Goal: Transaction & Acquisition: Purchase product/service

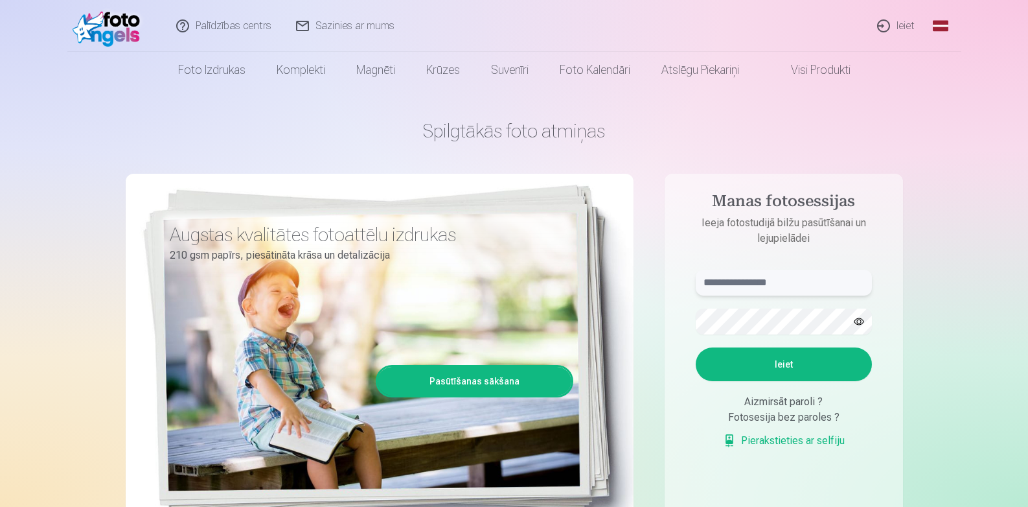
click at [770, 288] on input "text" at bounding box center [784, 282] width 176 height 26
type input "**********"
click at [858, 319] on button "button" at bounding box center [859, 321] width 25 height 25
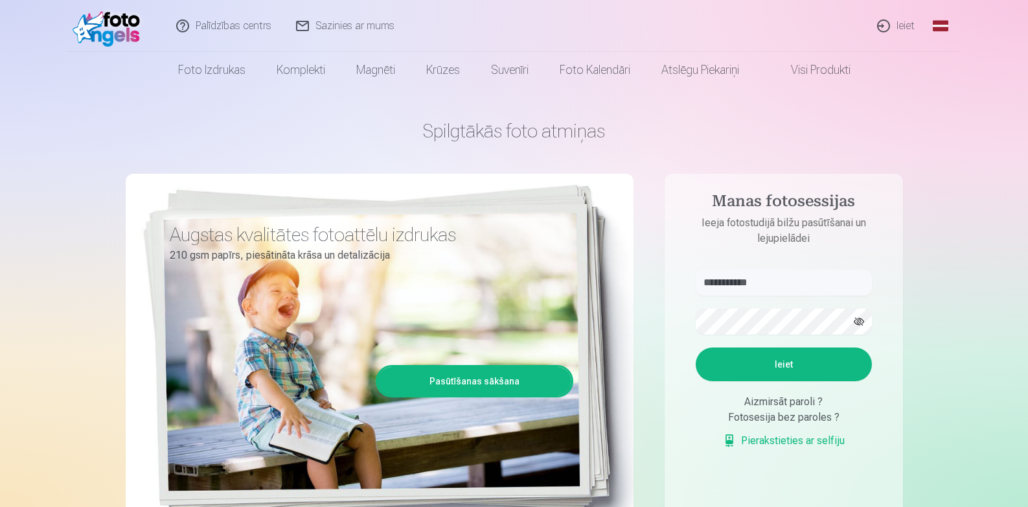
click at [858, 319] on button "button" at bounding box center [859, 321] width 25 height 25
click at [786, 369] on button "Ieiet" at bounding box center [784, 364] width 176 height 34
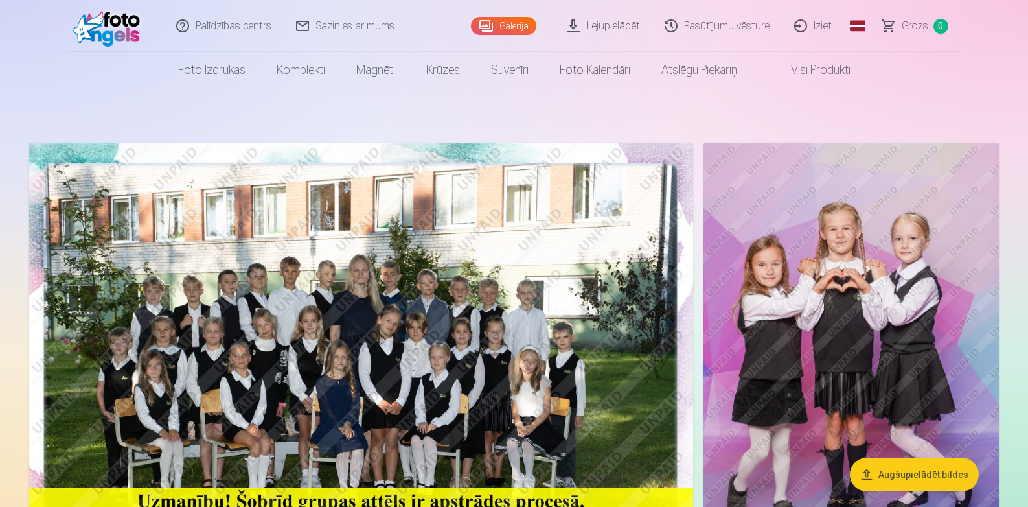
click at [472, 275] on img at bounding box center [360, 364] width 665 height 444
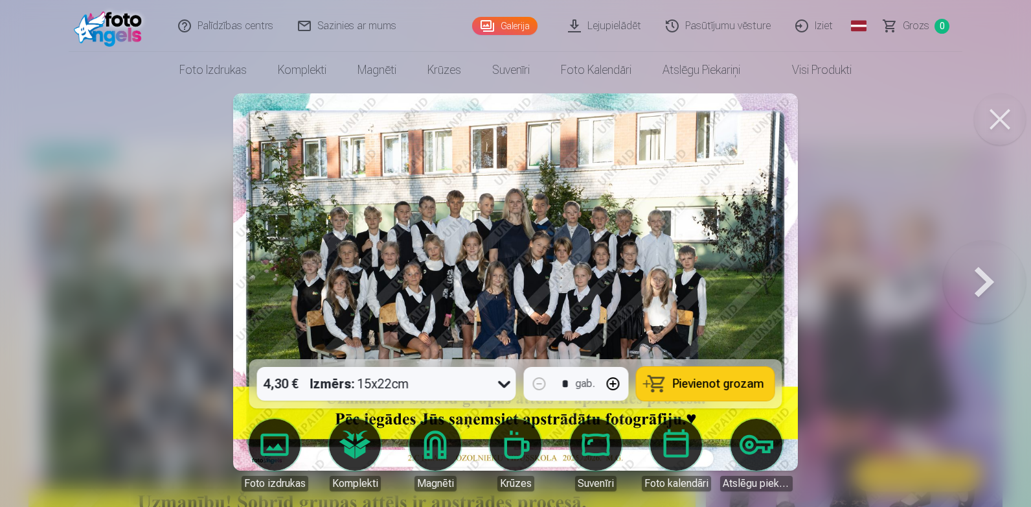
click at [972, 284] on button at bounding box center [984, 282] width 83 height 128
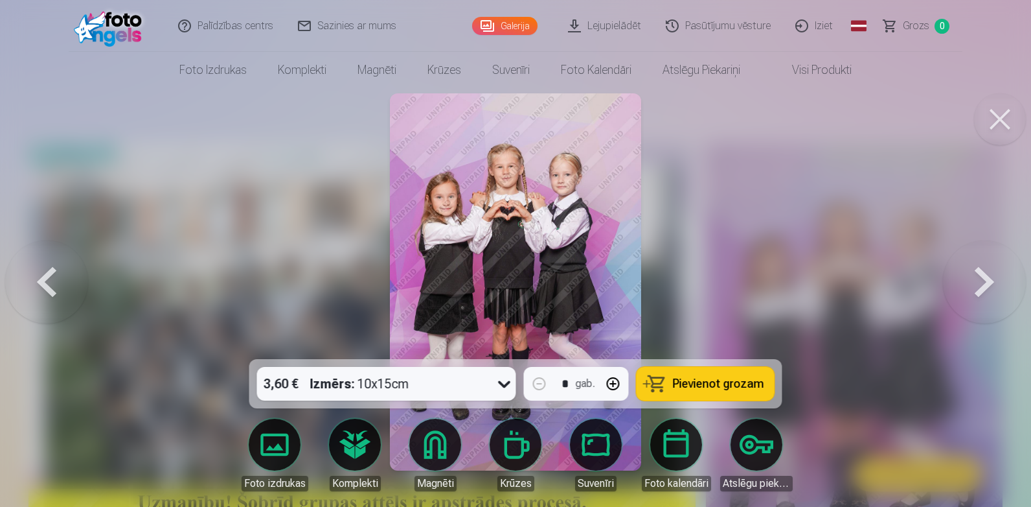
click at [972, 284] on button at bounding box center [984, 282] width 83 height 128
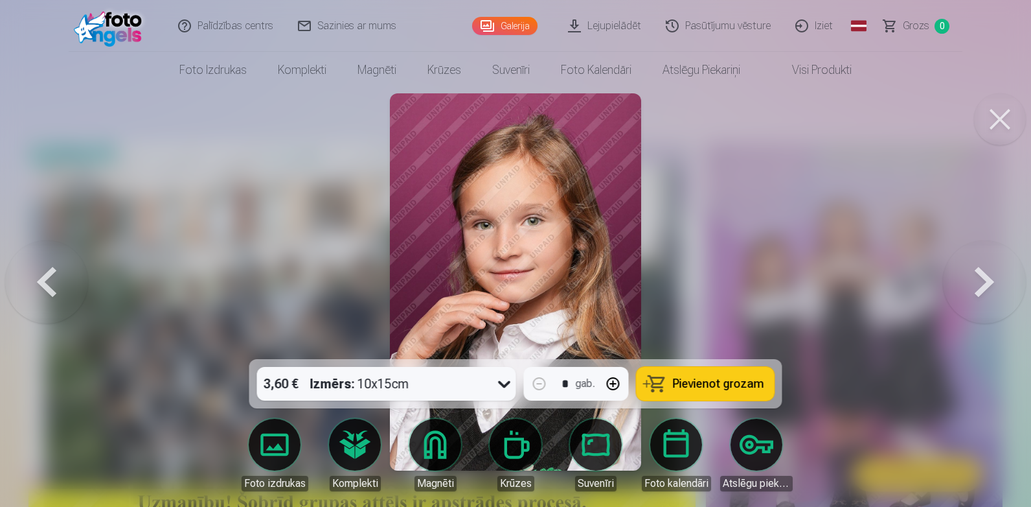
click at [972, 284] on button at bounding box center [984, 282] width 83 height 128
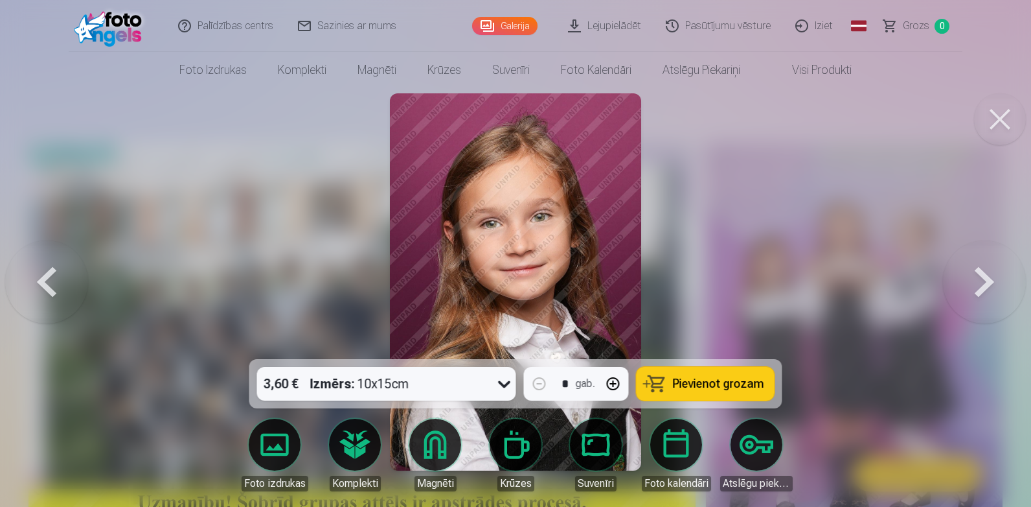
click at [972, 284] on button at bounding box center [984, 282] width 83 height 128
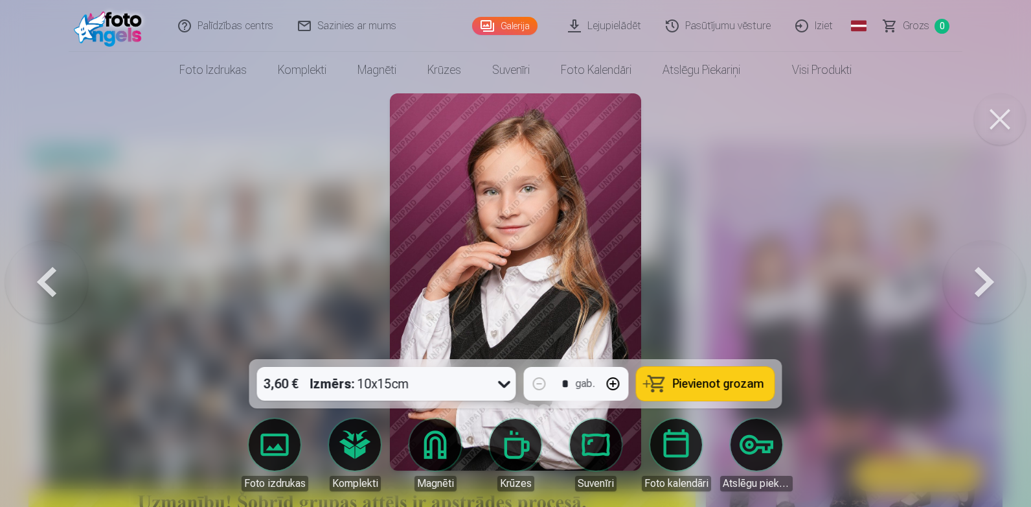
click at [972, 284] on button at bounding box center [984, 282] width 83 height 128
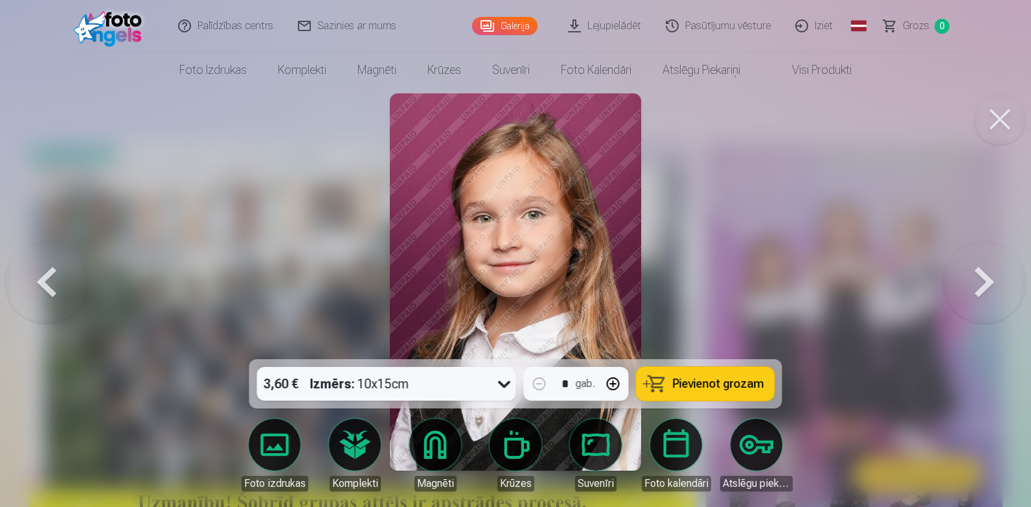
click at [972, 284] on button at bounding box center [984, 282] width 83 height 128
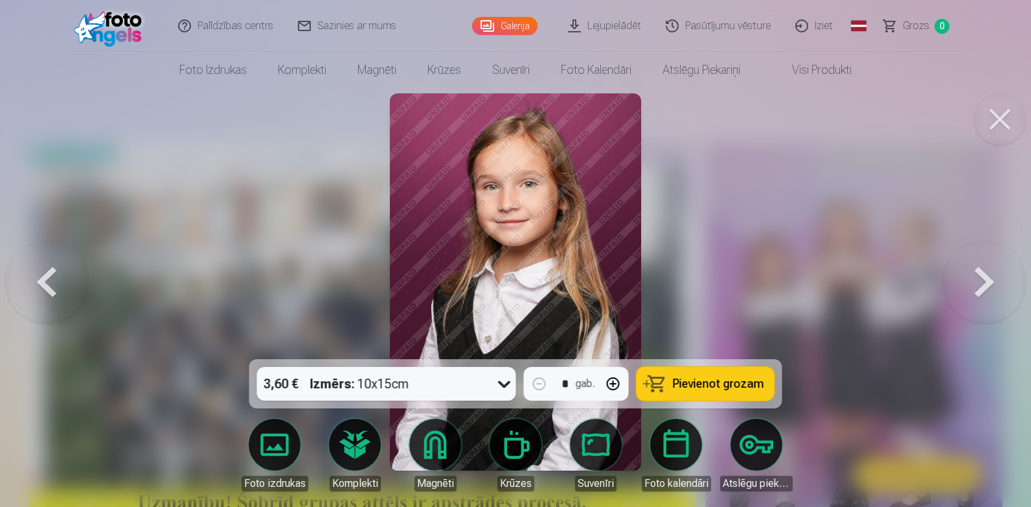
click at [972, 284] on button at bounding box center [984, 282] width 83 height 128
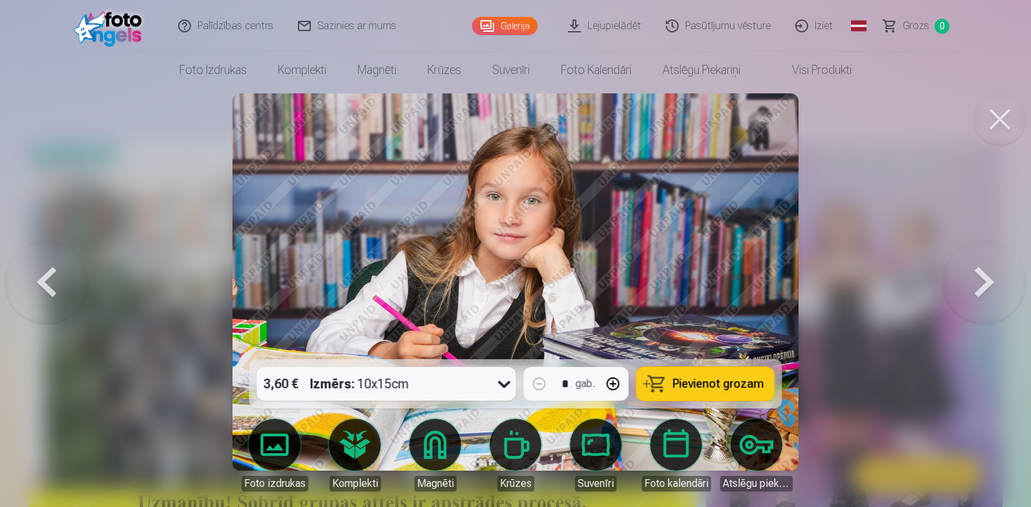
click at [972, 284] on button at bounding box center [984, 282] width 83 height 128
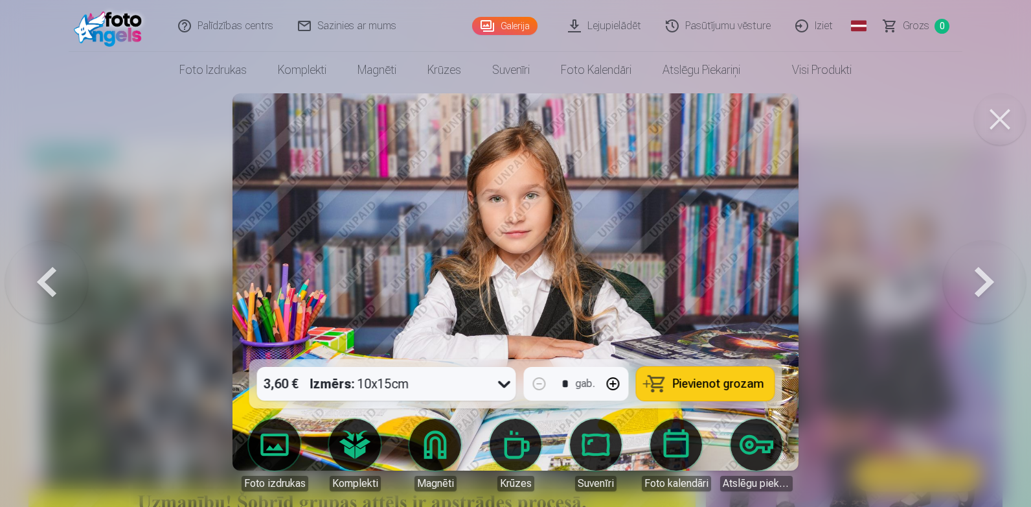
click at [972, 284] on button at bounding box center [984, 282] width 83 height 128
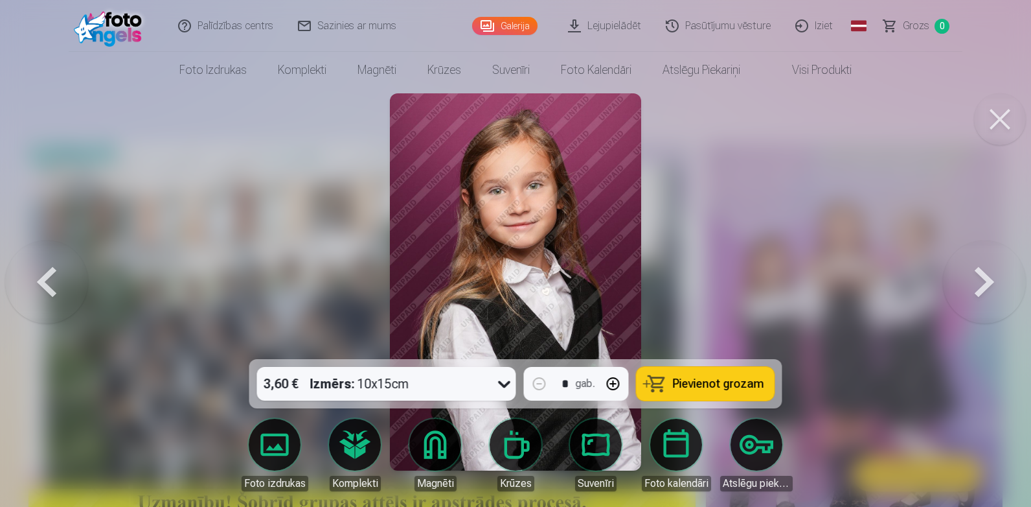
click at [972, 284] on button at bounding box center [984, 282] width 83 height 128
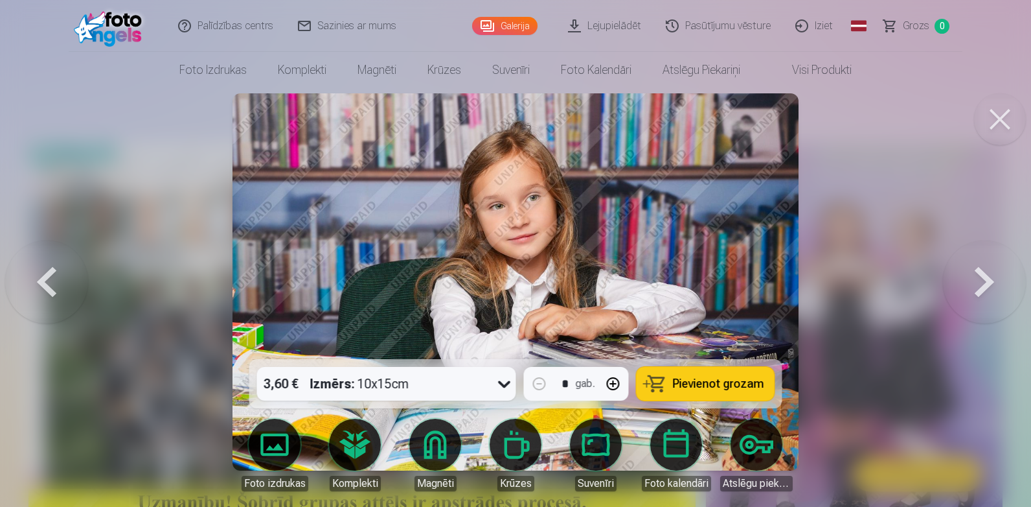
click at [972, 284] on button at bounding box center [984, 282] width 83 height 128
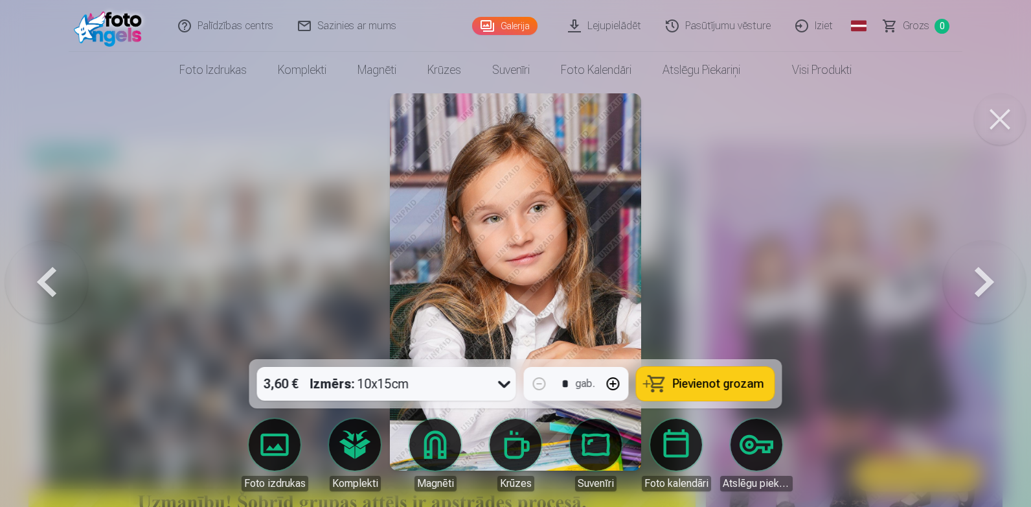
click at [972, 284] on button at bounding box center [984, 282] width 83 height 128
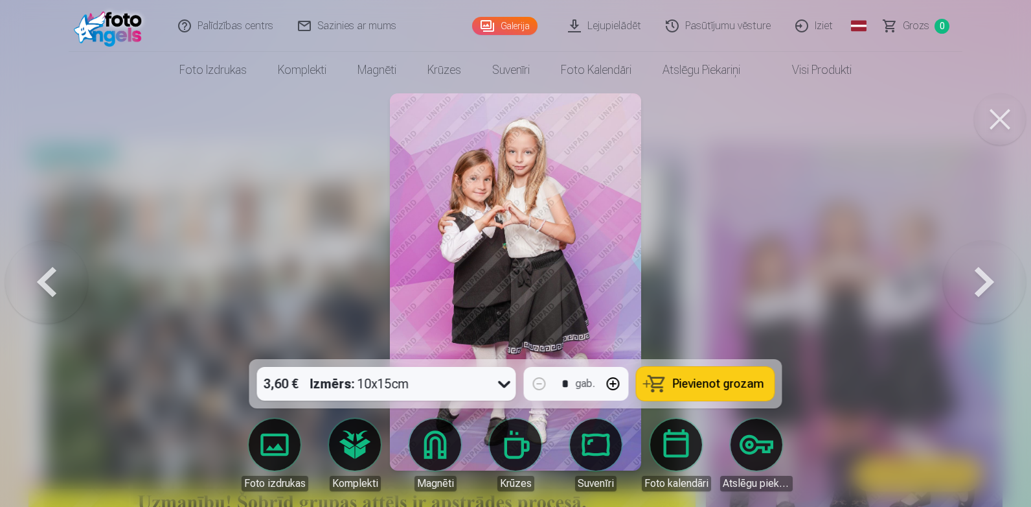
click at [972, 284] on button at bounding box center [984, 282] width 83 height 128
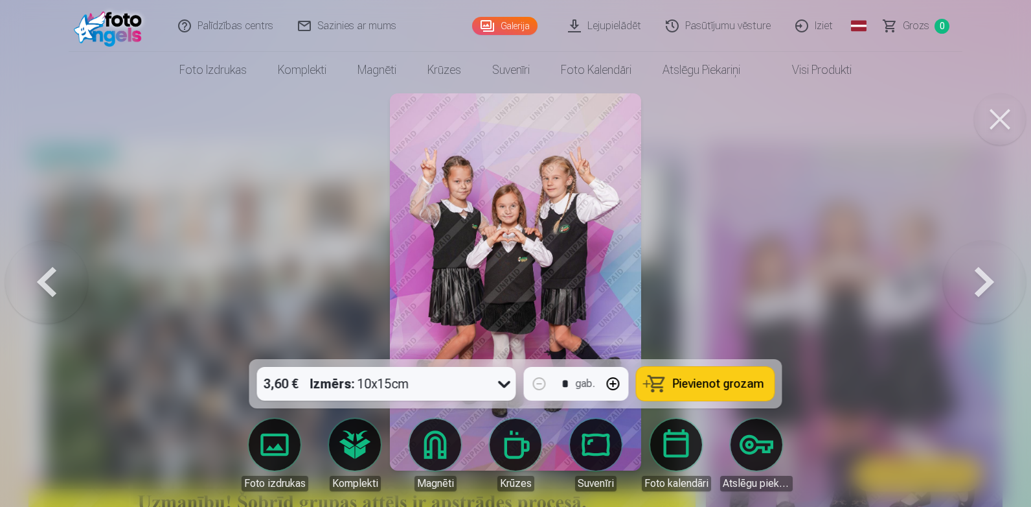
click at [972, 284] on button at bounding box center [984, 282] width 83 height 128
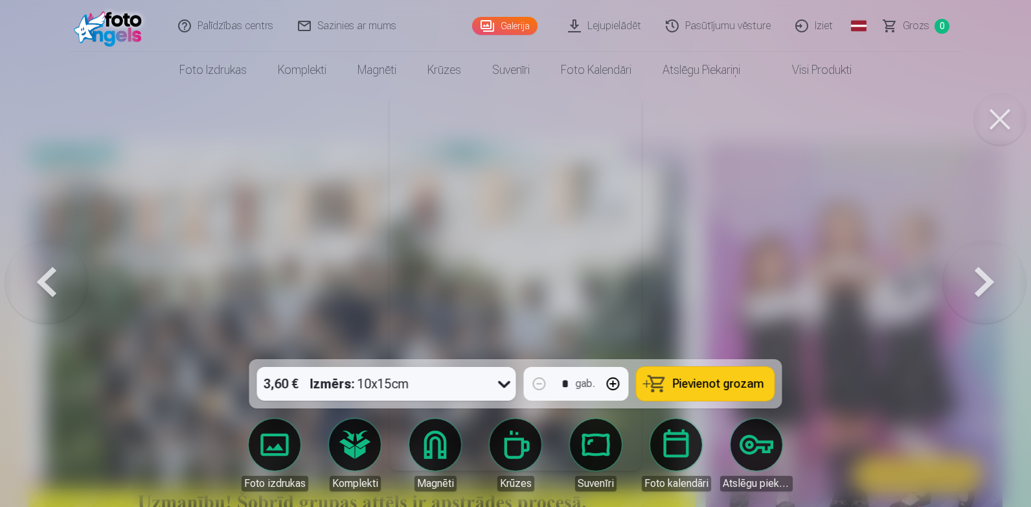
click at [972, 284] on button at bounding box center [984, 282] width 83 height 128
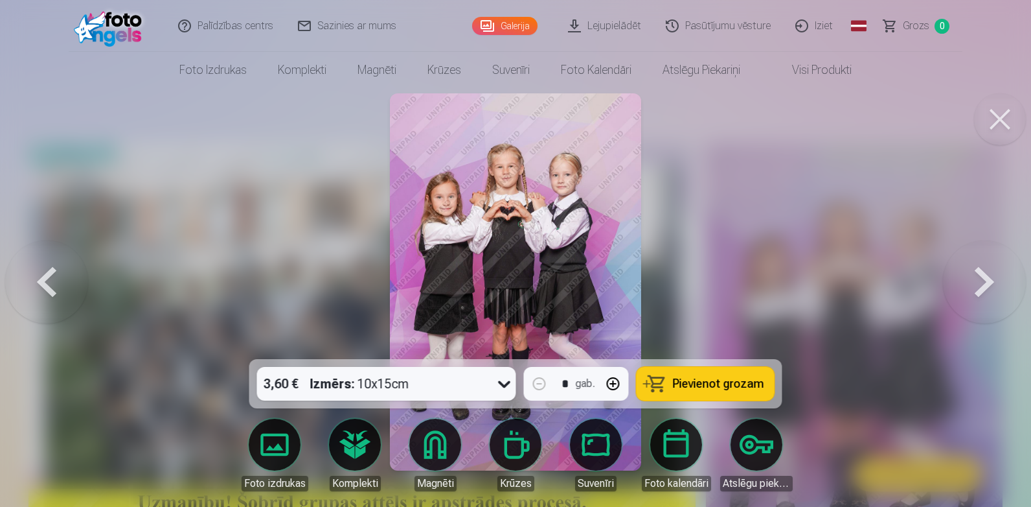
click at [972, 284] on button at bounding box center [984, 282] width 83 height 128
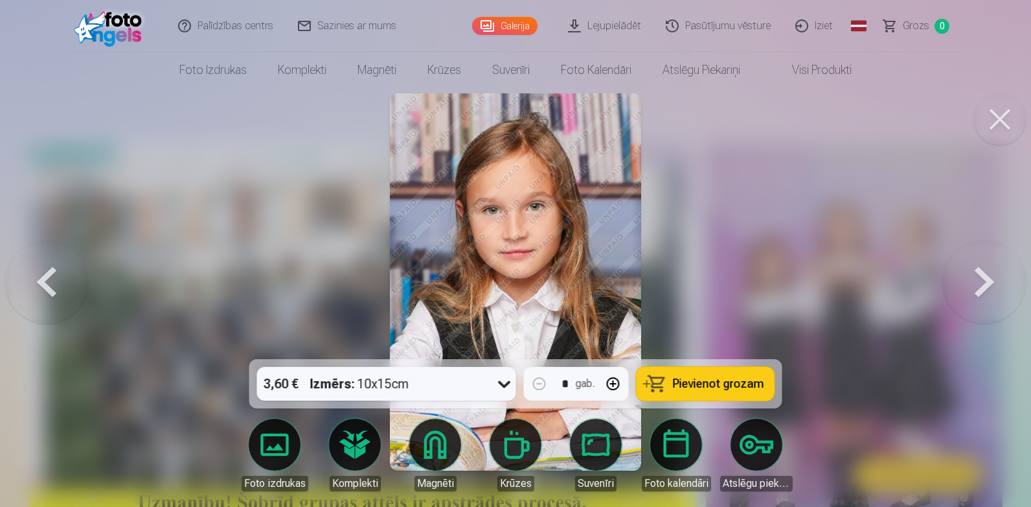
click at [972, 284] on button at bounding box center [984, 282] width 83 height 128
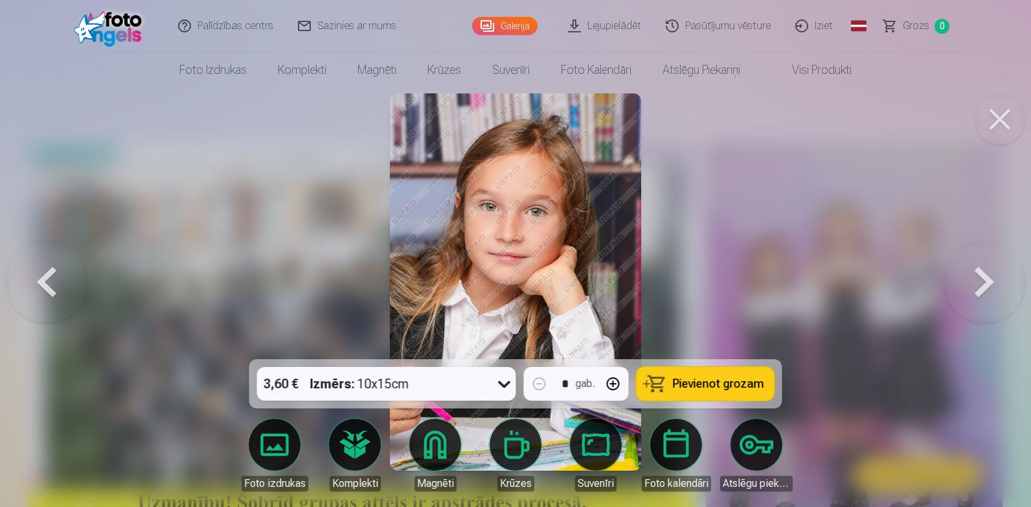
click at [972, 284] on button at bounding box center [984, 282] width 83 height 128
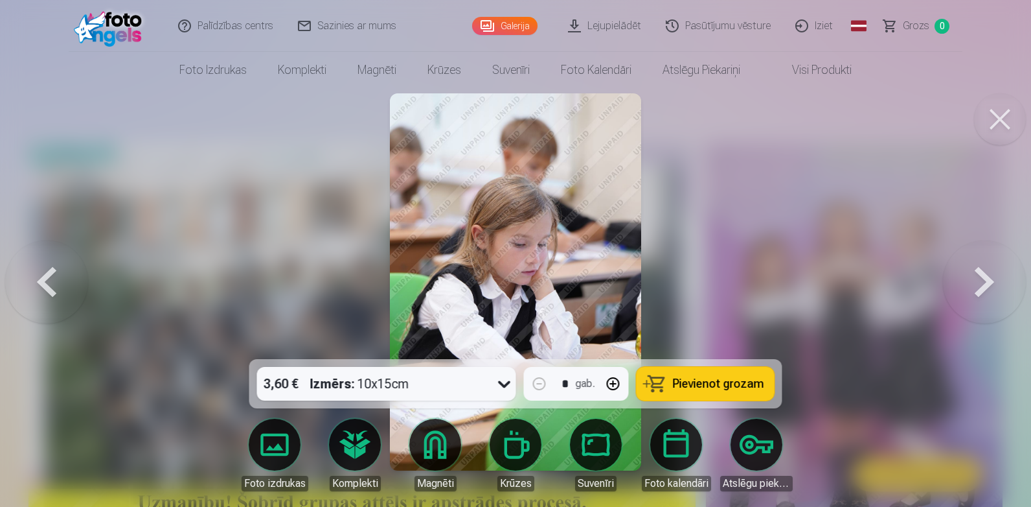
click at [972, 284] on button at bounding box center [984, 282] width 83 height 128
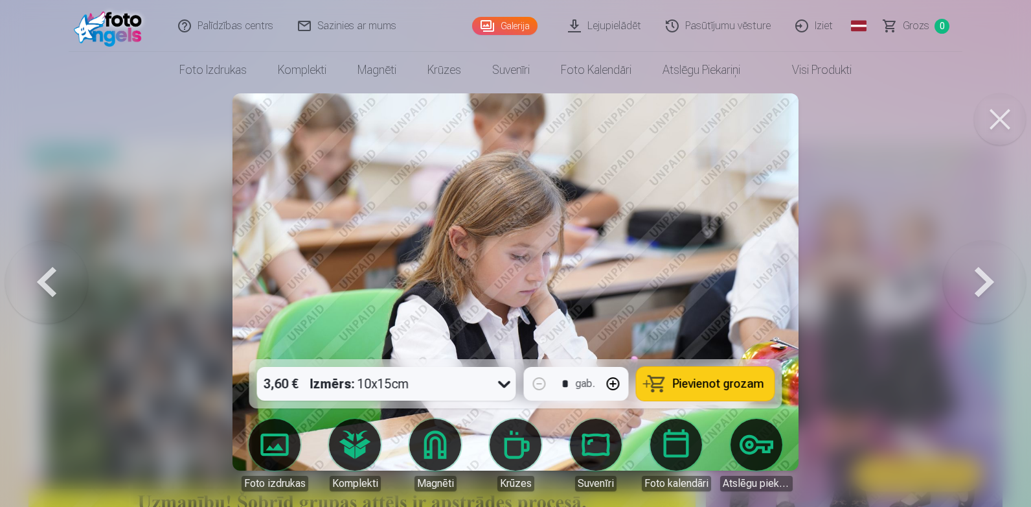
click at [972, 284] on button at bounding box center [984, 282] width 83 height 128
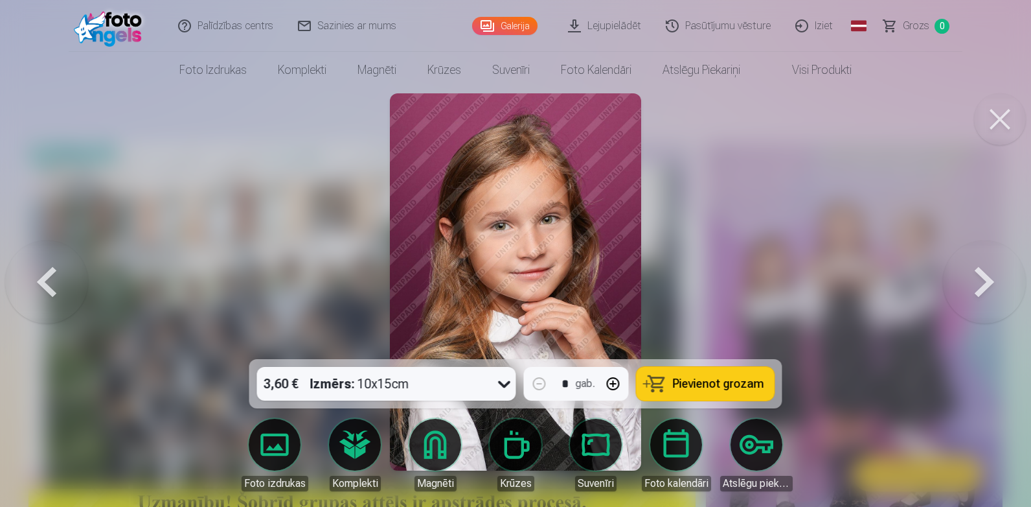
click at [972, 284] on button at bounding box center [984, 282] width 83 height 128
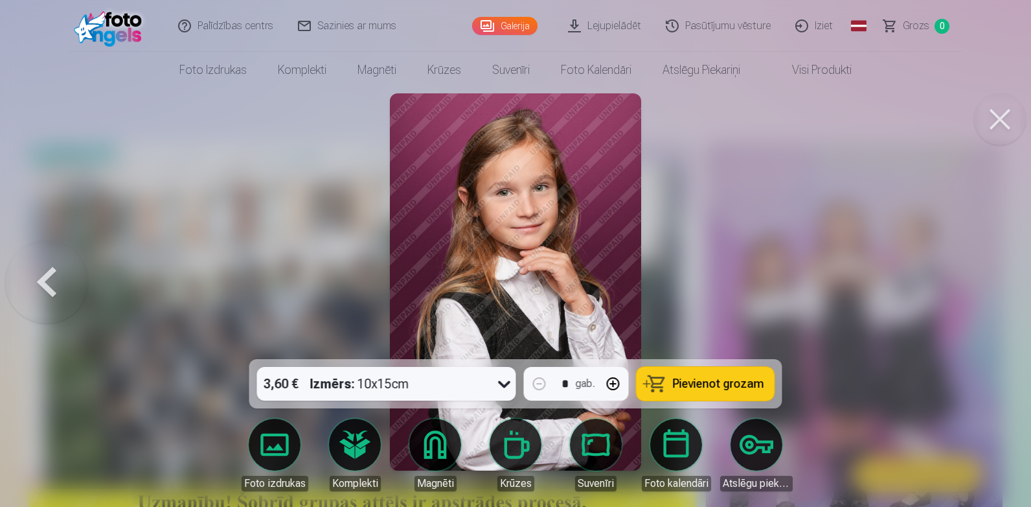
click at [1000, 124] on button at bounding box center [1000, 119] width 52 height 52
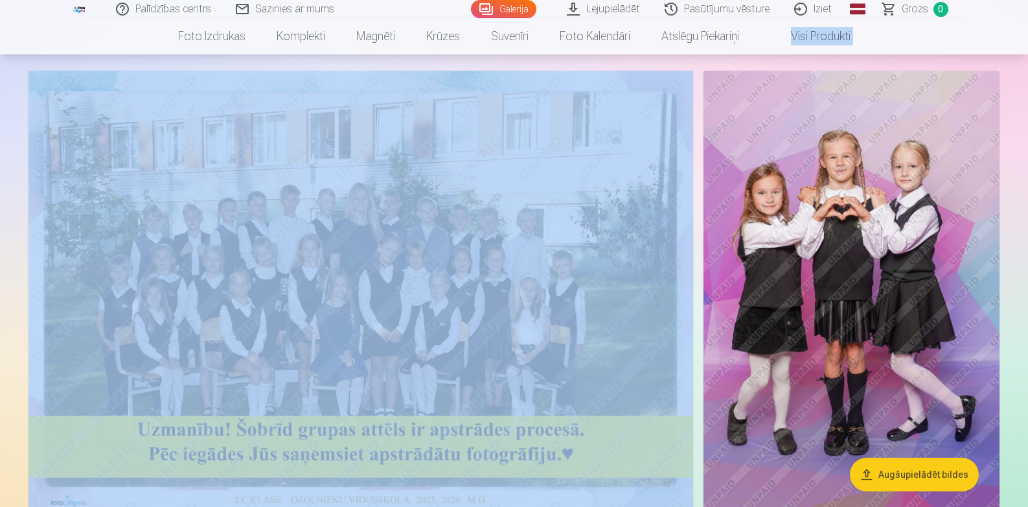
scroll to position [43, 0]
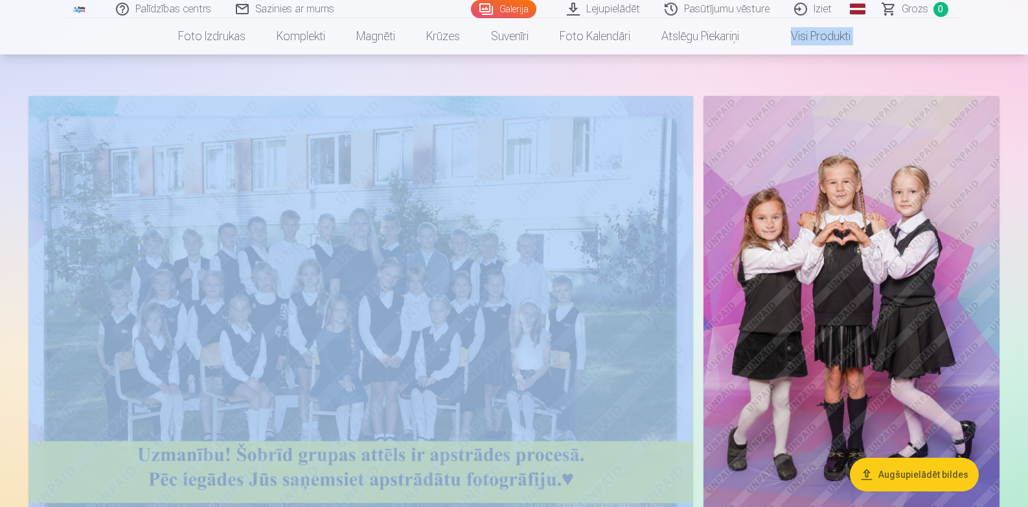
drag, startPoint x: 1027, startPoint y: 23, endPoint x: 1031, endPoint y: 10, distance: 13.5
click at [1027, 10] on html "Palīdzības centrs Sazinies ar mums Galerija Lejupielādēt Pasūtījumu vēsture Izi…" at bounding box center [514, 206] width 1028 height 507
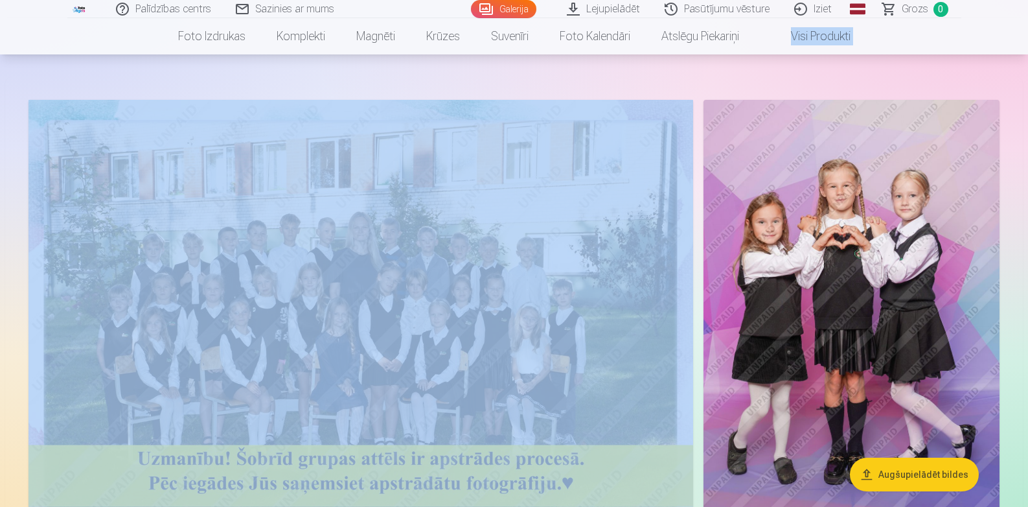
click at [856, 273] on img at bounding box center [851, 322] width 296 height 444
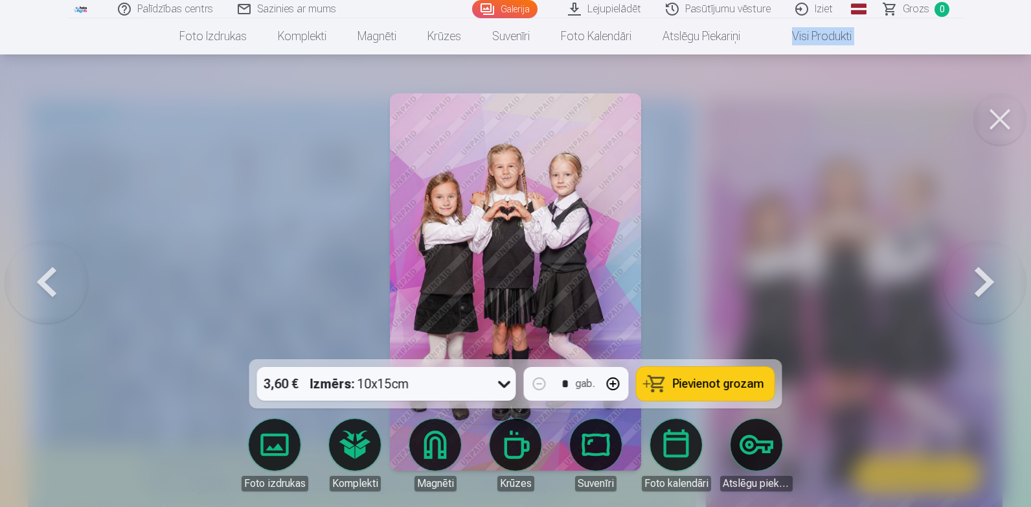
click at [499, 385] on icon at bounding box center [504, 383] width 21 height 21
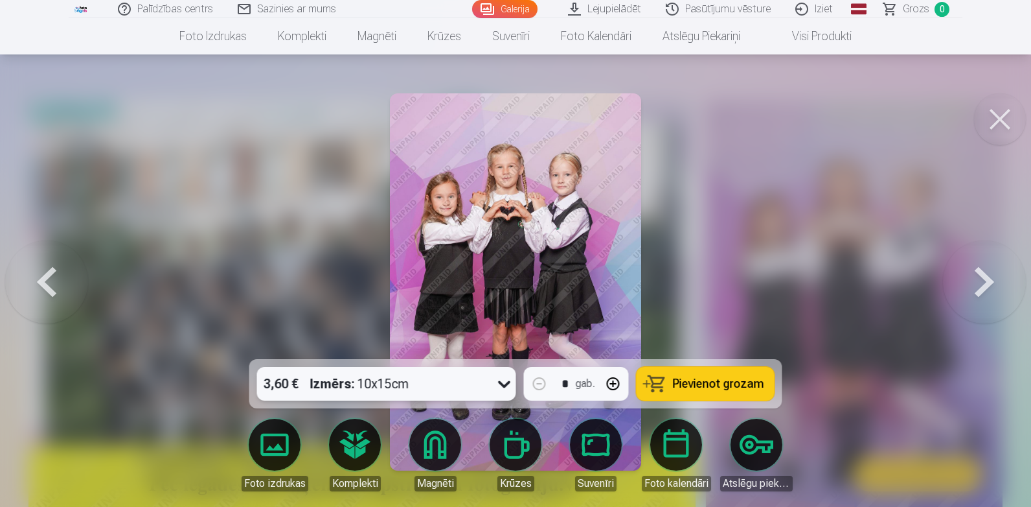
click at [499, 385] on icon at bounding box center [504, 383] width 21 height 21
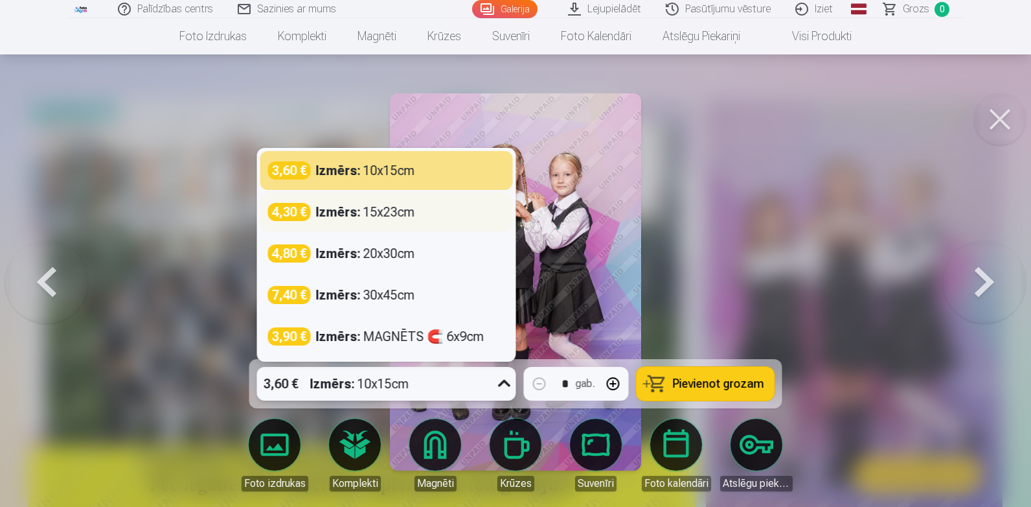
click at [402, 213] on div "Izmērs : 15x23cm" at bounding box center [365, 212] width 99 height 18
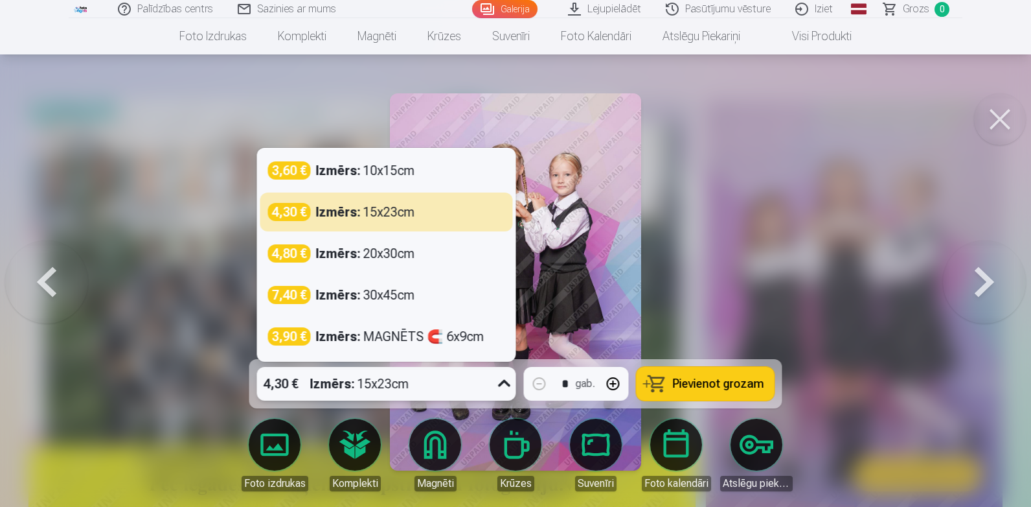
click at [499, 378] on icon at bounding box center [504, 383] width 21 height 21
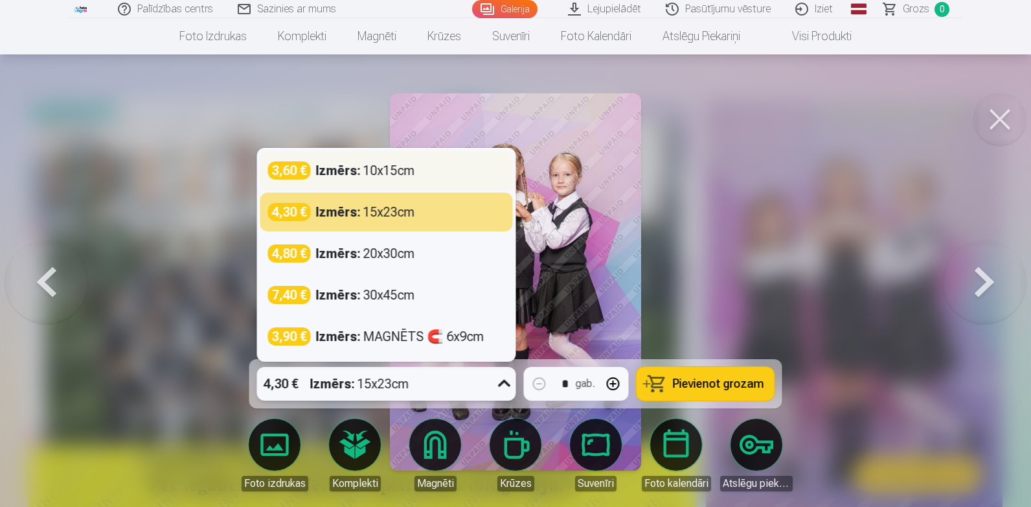
click at [400, 172] on div "Izmērs : 10x15cm" at bounding box center [365, 170] width 99 height 18
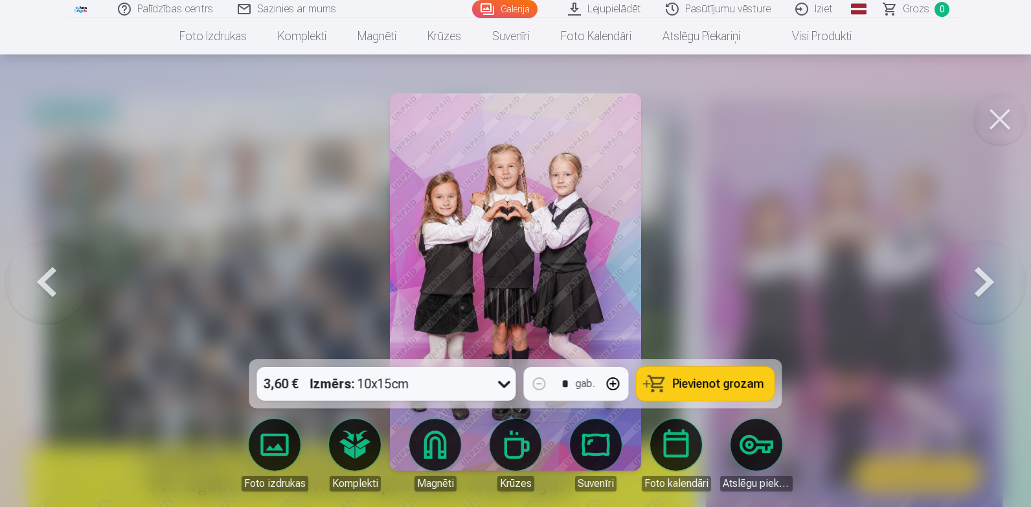
click at [738, 378] on span "Pievienot grozam" at bounding box center [718, 384] width 91 height 12
click at [977, 289] on button at bounding box center [984, 282] width 83 height 128
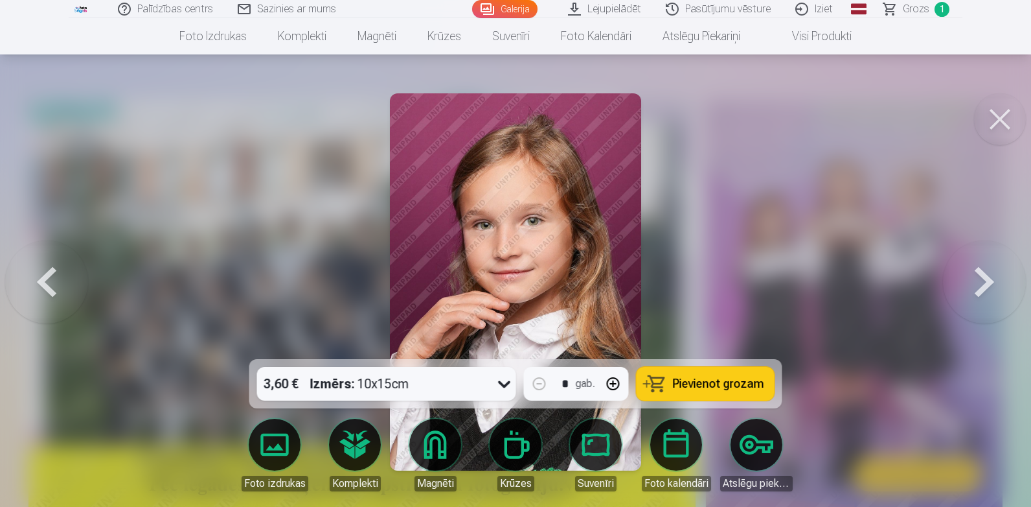
click at [1004, 120] on button at bounding box center [1000, 119] width 52 height 52
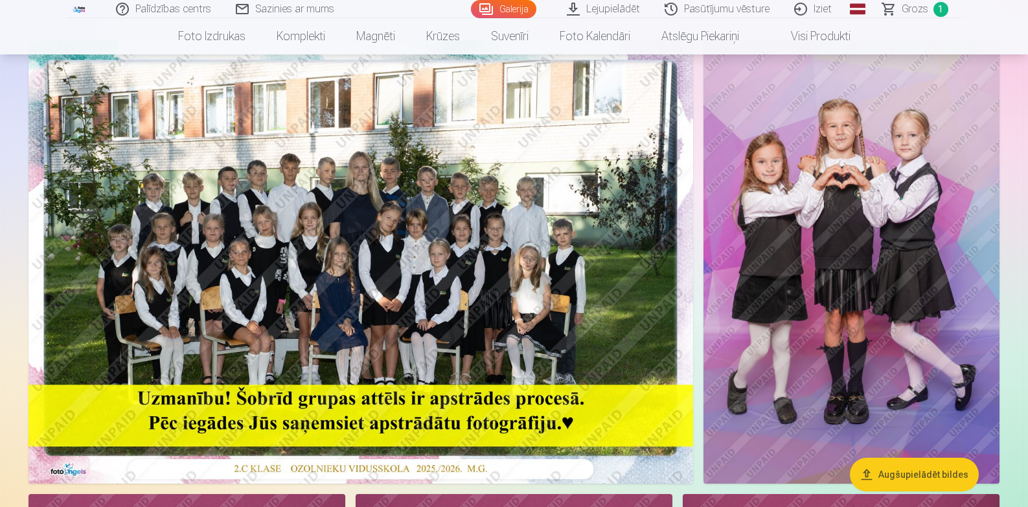
scroll to position [155, 0]
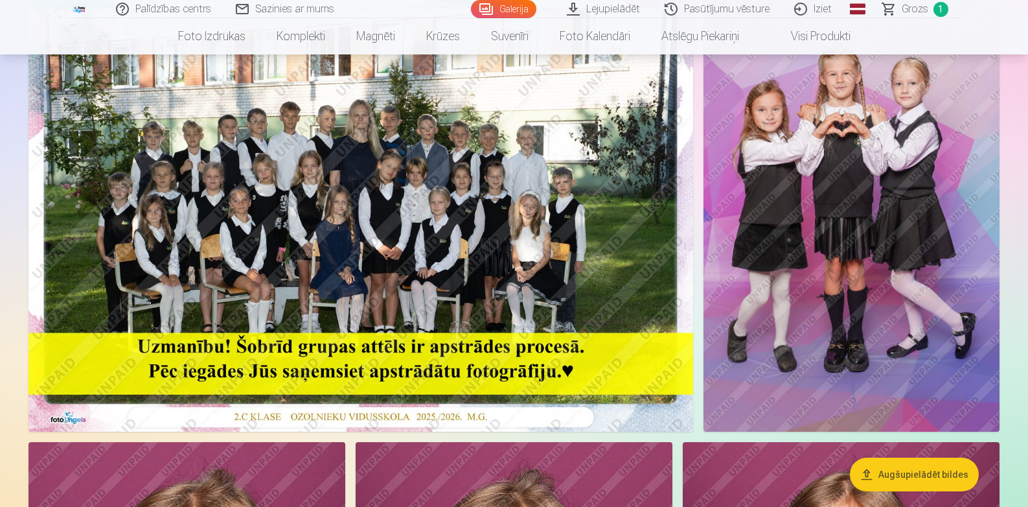
click at [457, 210] on img at bounding box center [360, 210] width 665 height 444
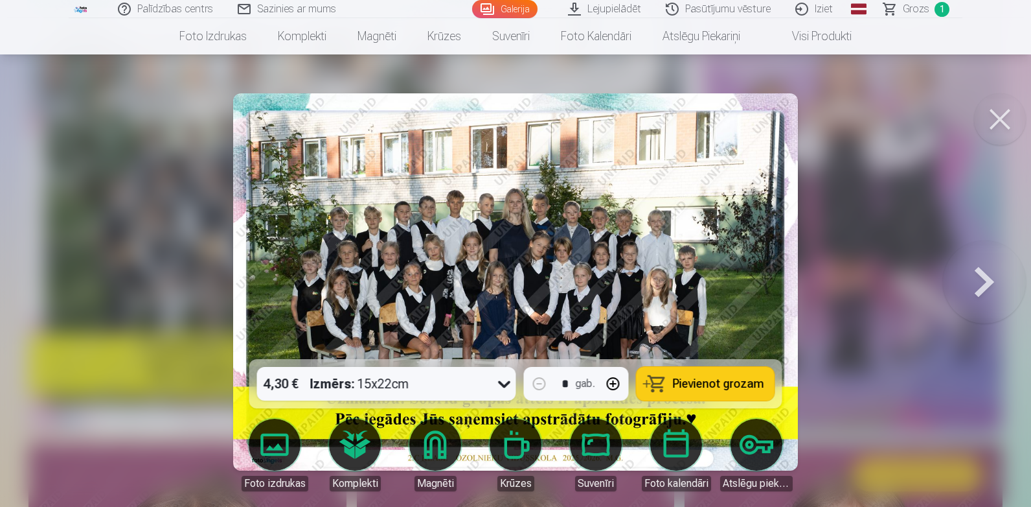
click at [501, 378] on icon at bounding box center [504, 383] width 21 height 21
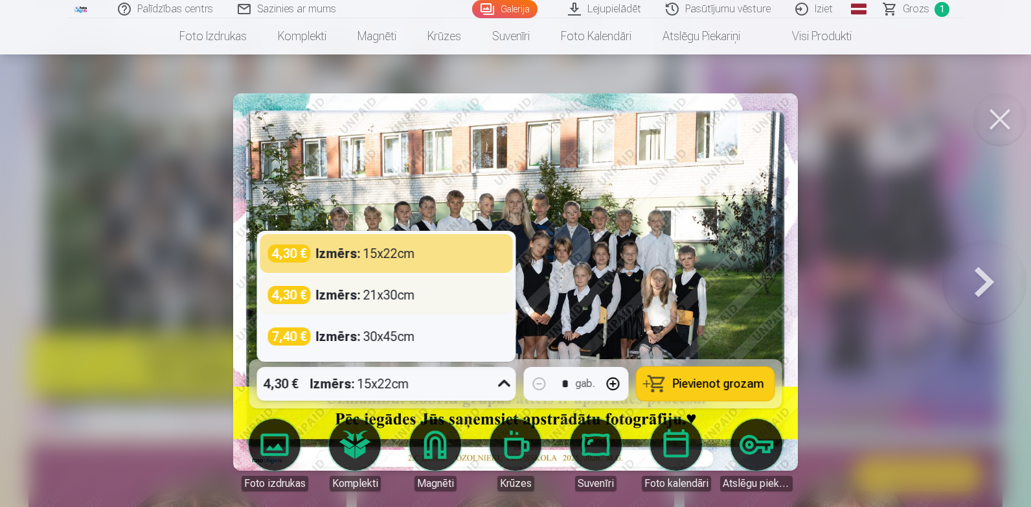
click at [439, 303] on div "4,30 € Izmērs : 21x30cm" at bounding box center [386, 295] width 237 height 18
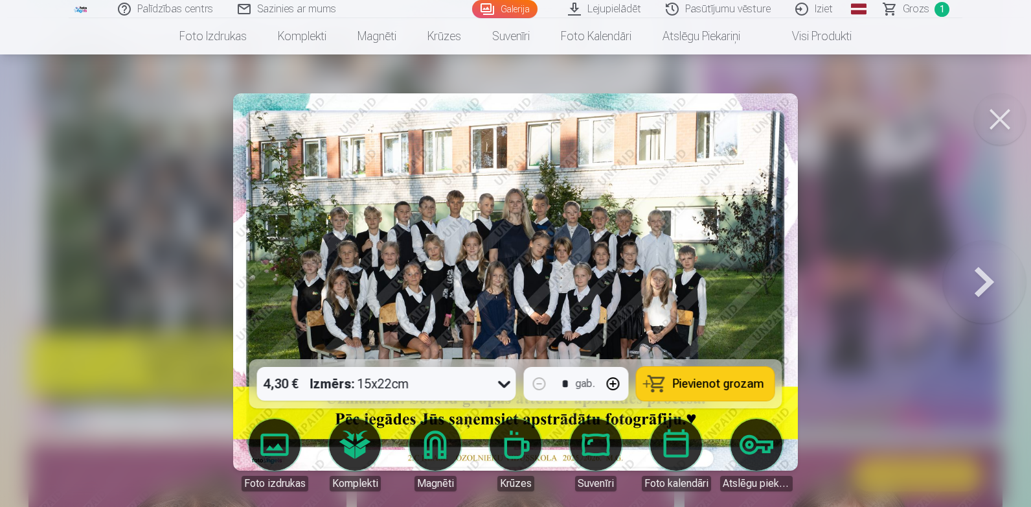
click at [709, 385] on span "Pievienot grozam" at bounding box center [718, 384] width 91 height 12
click at [1014, 128] on button at bounding box center [1000, 119] width 52 height 52
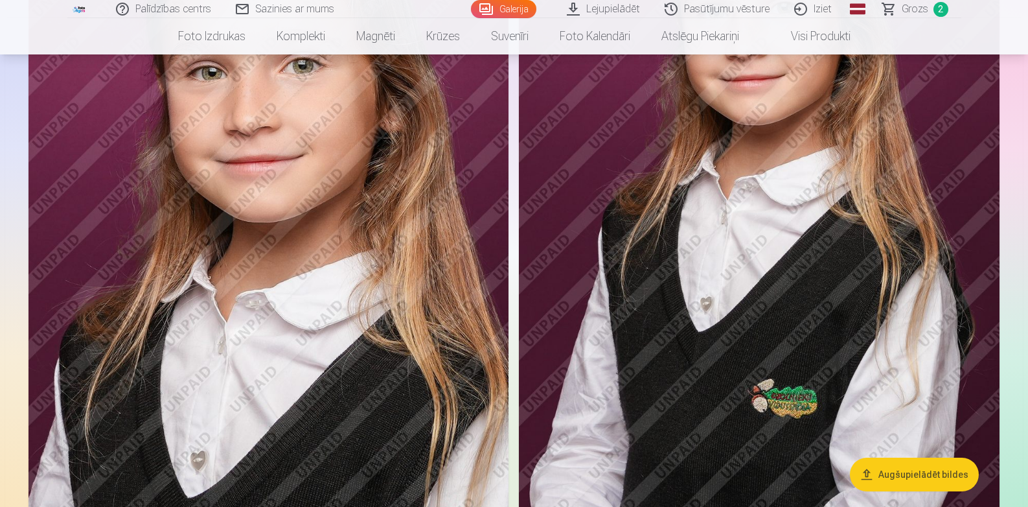
scroll to position [1235, 0]
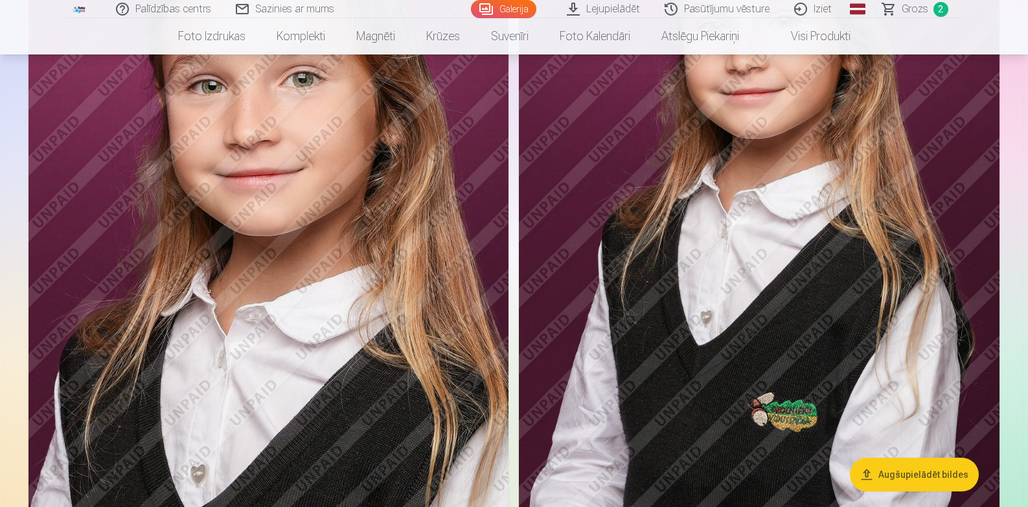
click at [824, 97] on img at bounding box center [759, 207] width 481 height 721
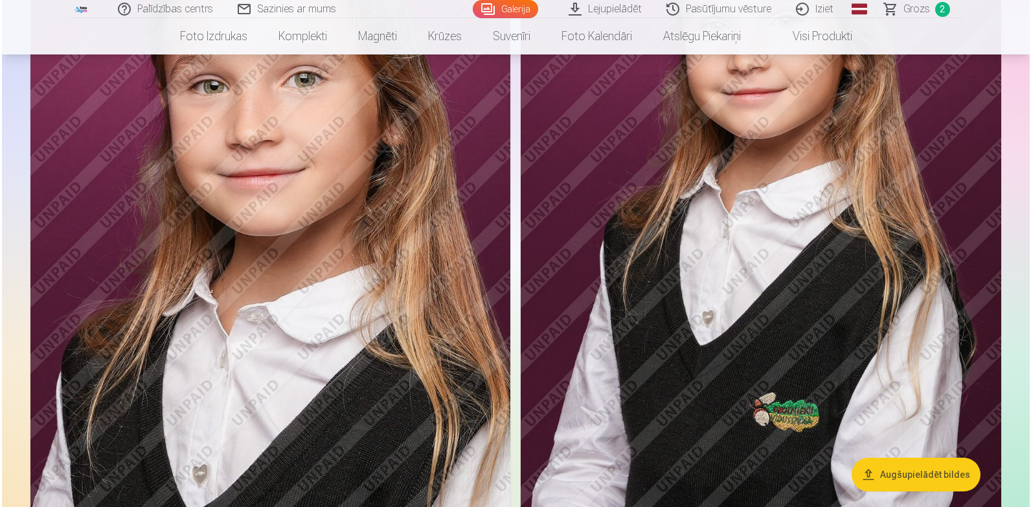
scroll to position [1238, 0]
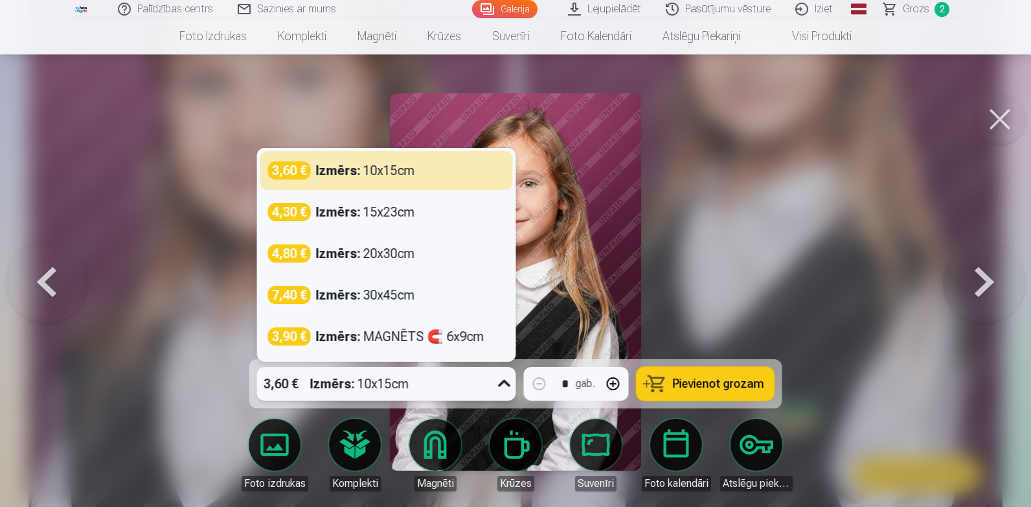
click at [503, 382] on icon at bounding box center [504, 383] width 21 height 21
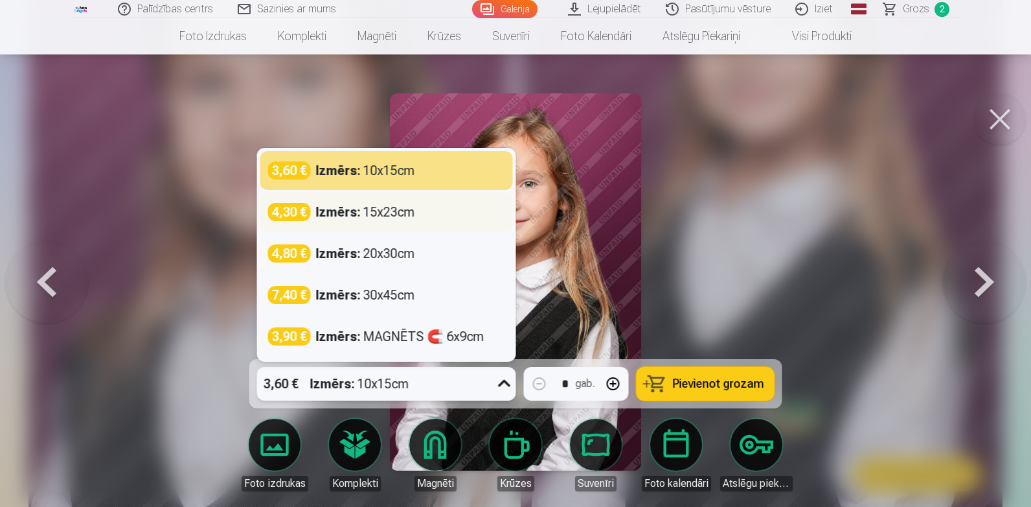
click at [428, 218] on div "4,30 € Izmērs : 15x23cm" at bounding box center [386, 212] width 237 height 18
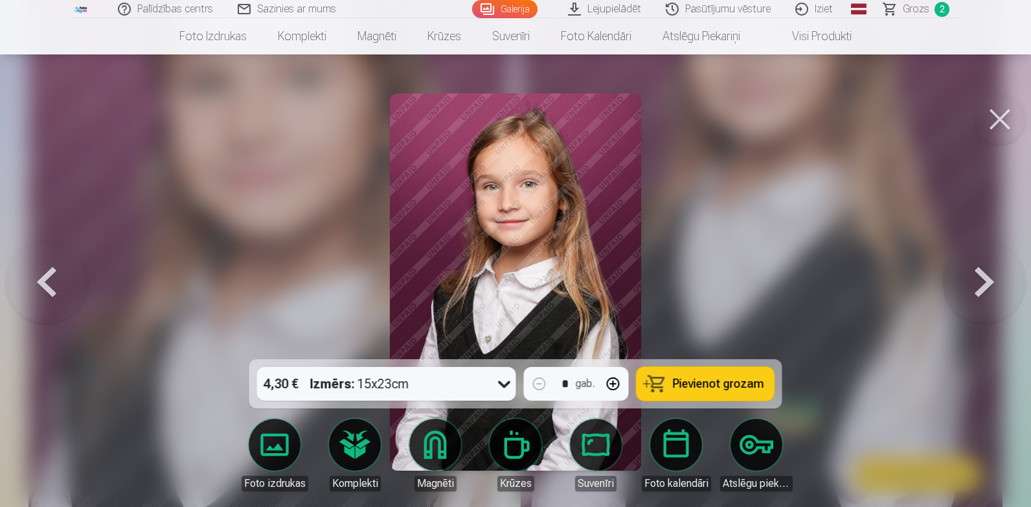
click at [685, 380] on span "Pievienot grozam" at bounding box center [718, 384] width 91 height 12
click at [998, 113] on button at bounding box center [1000, 119] width 52 height 52
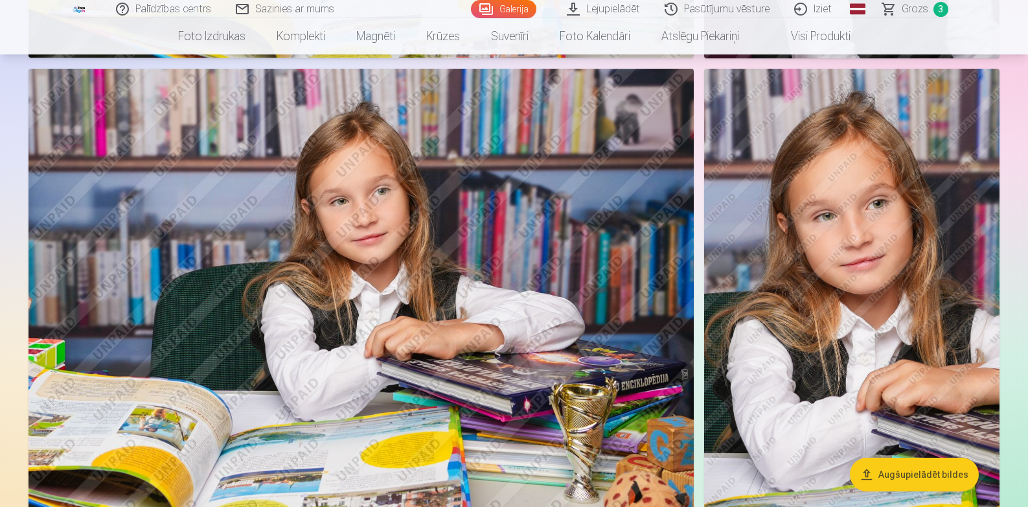
scroll to position [2870, 0]
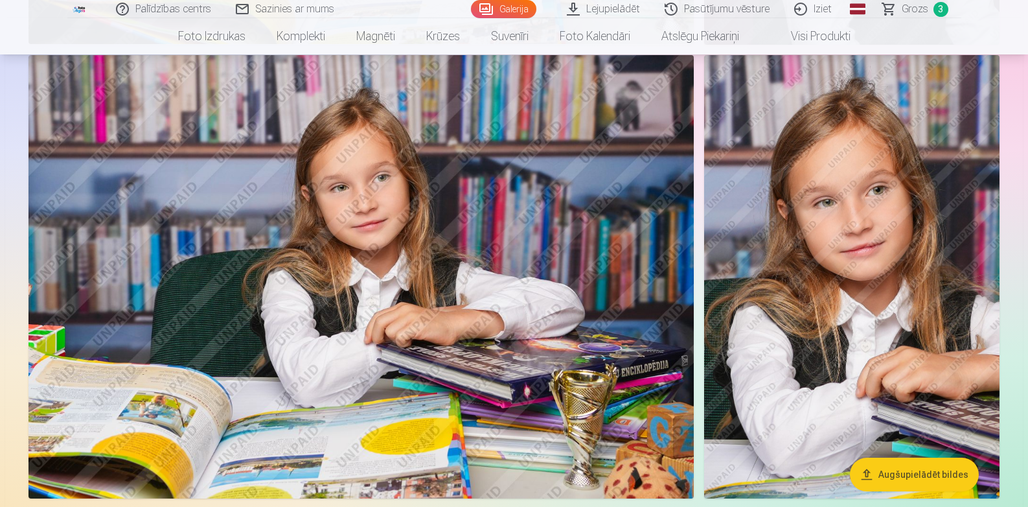
click at [400, 245] on img at bounding box center [360, 276] width 665 height 443
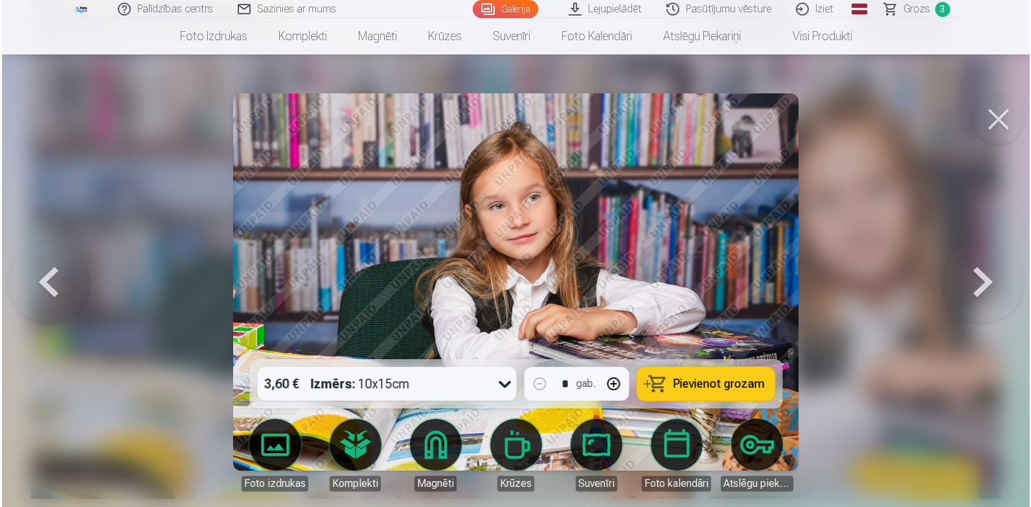
scroll to position [2878, 0]
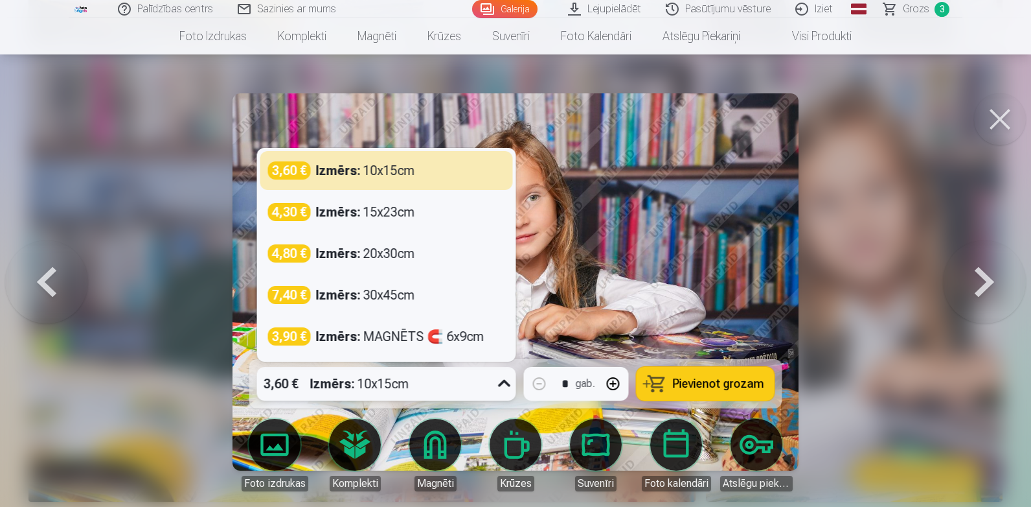
click at [499, 383] on icon at bounding box center [504, 383] width 21 height 21
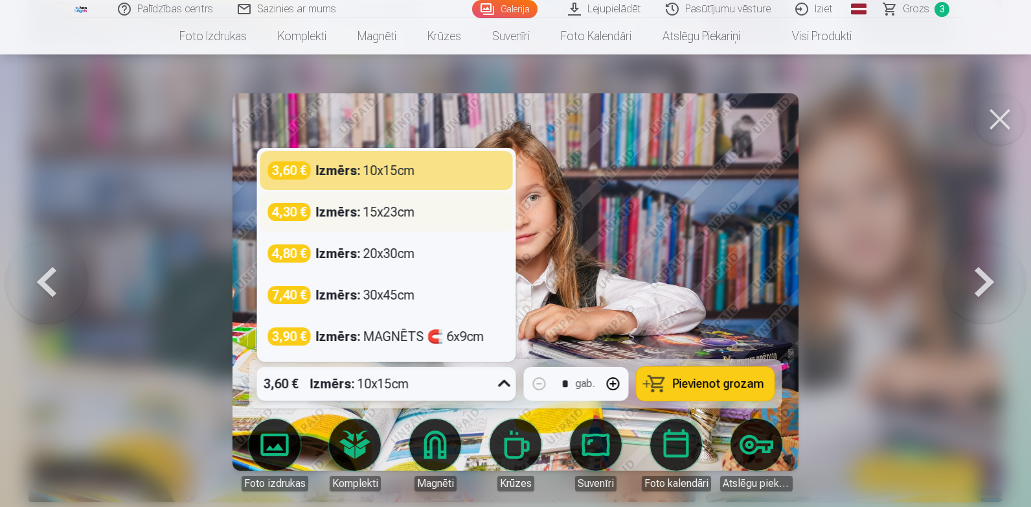
click at [403, 217] on div "Izmērs : 15x23cm" at bounding box center [365, 212] width 99 height 18
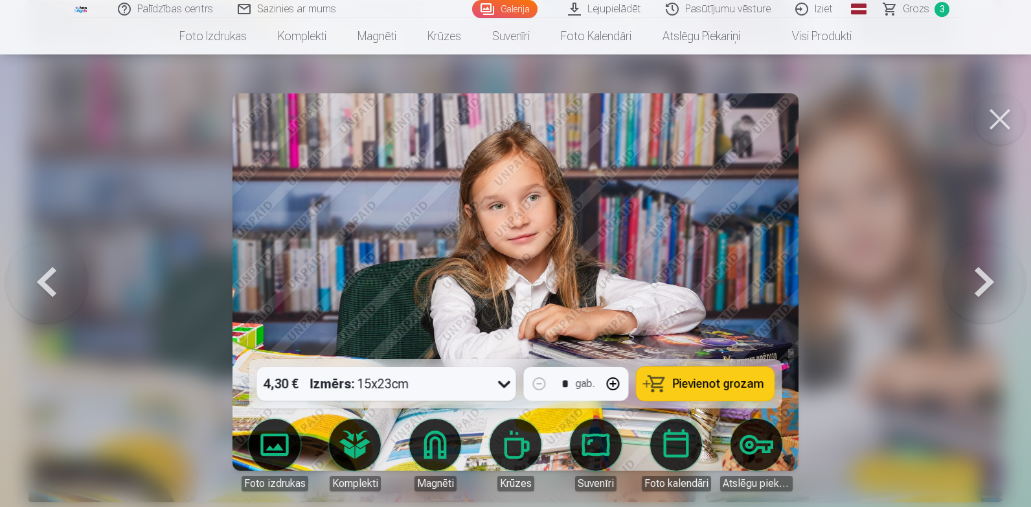
click at [743, 385] on span "Pievienot grozam" at bounding box center [718, 384] width 91 height 12
click at [1007, 113] on button at bounding box center [1000, 119] width 52 height 52
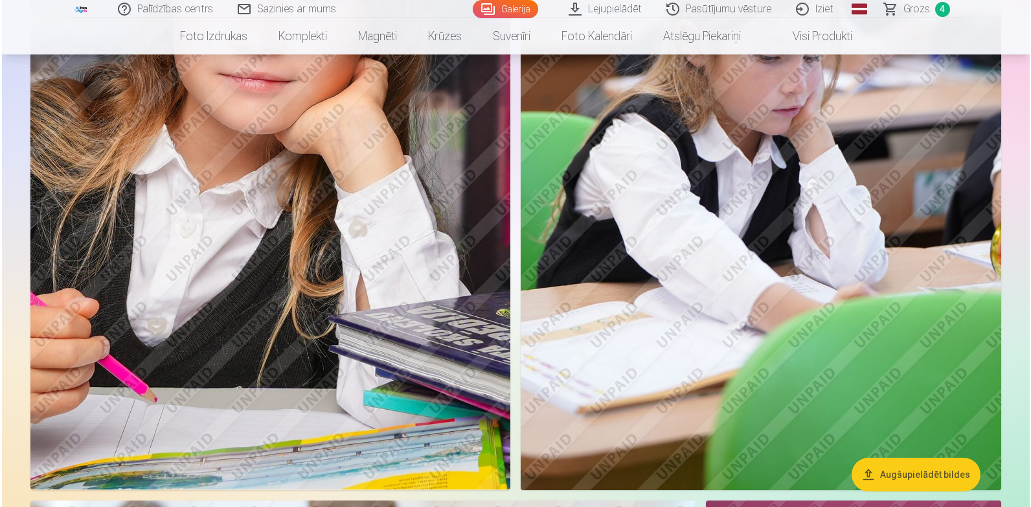
scroll to position [4439, 0]
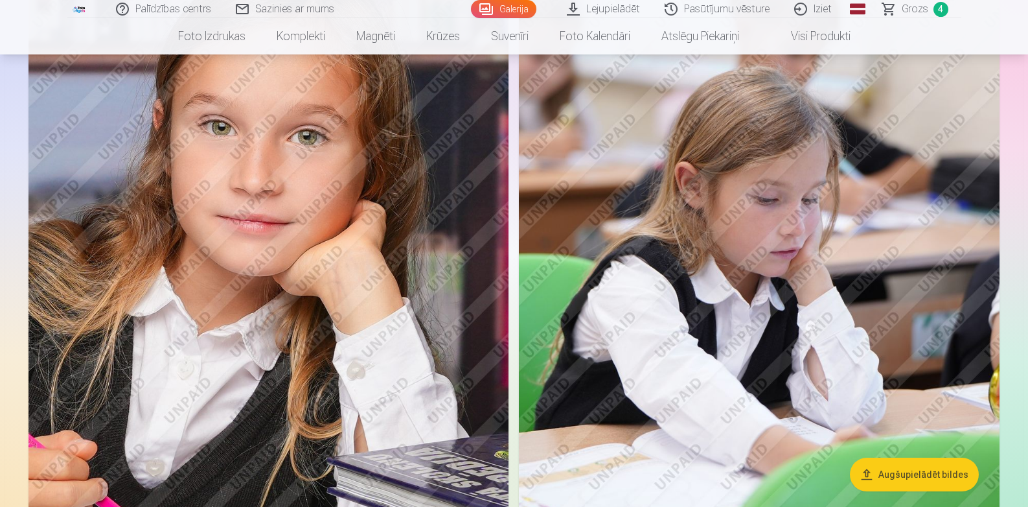
click at [384, 268] on img at bounding box center [268, 271] width 480 height 721
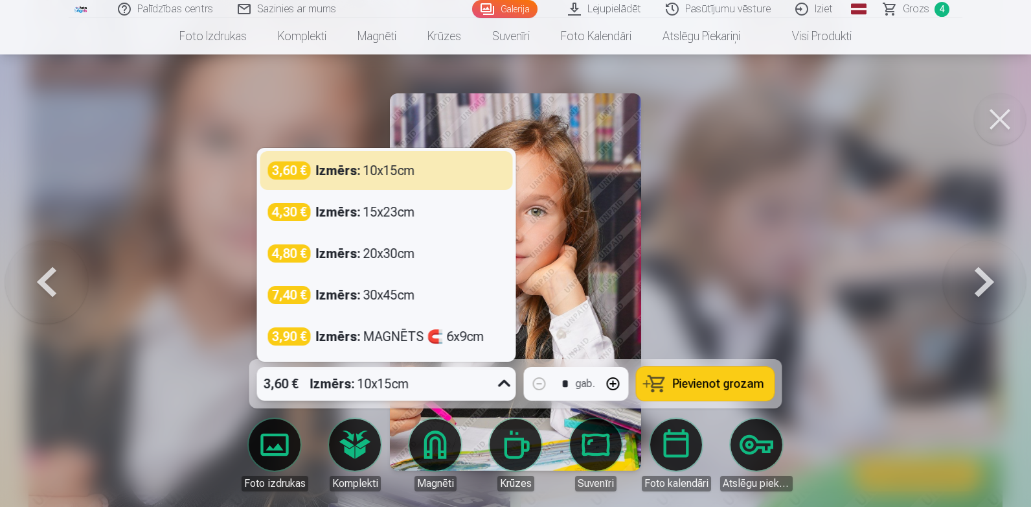
click at [507, 390] on icon at bounding box center [504, 383] width 21 height 21
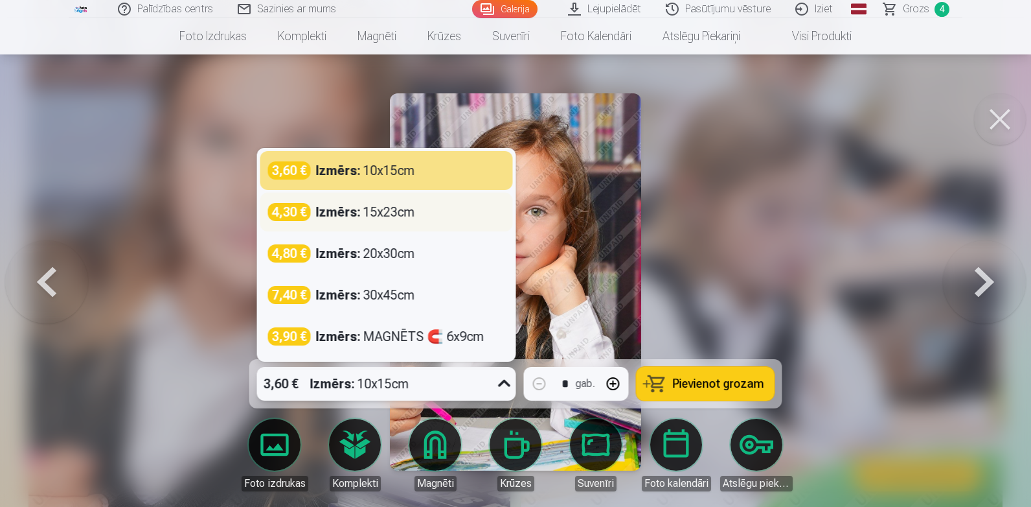
click at [400, 215] on div "Izmērs : 15x23cm" at bounding box center [365, 212] width 99 height 18
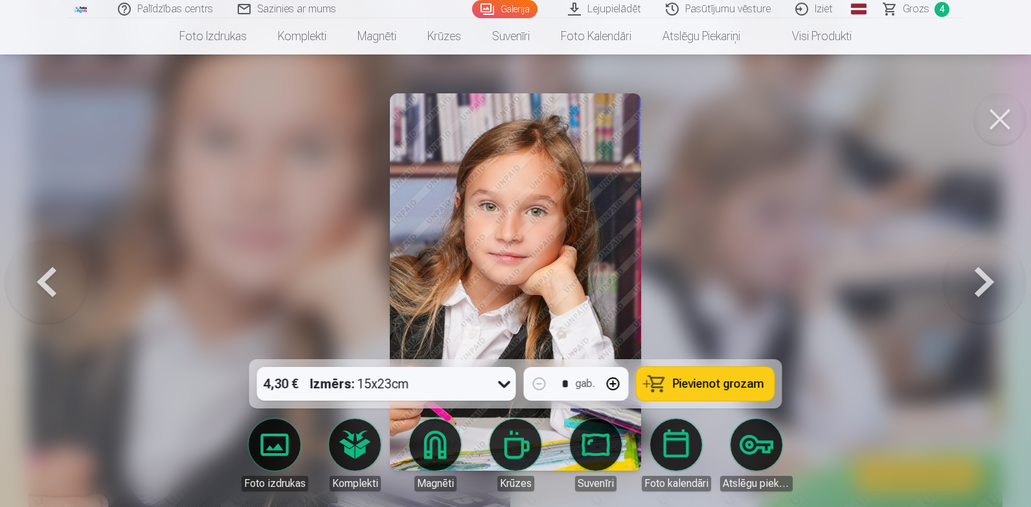
click at [723, 378] on span "Pievienot grozam" at bounding box center [718, 384] width 91 height 12
click at [997, 124] on button at bounding box center [1000, 119] width 52 height 52
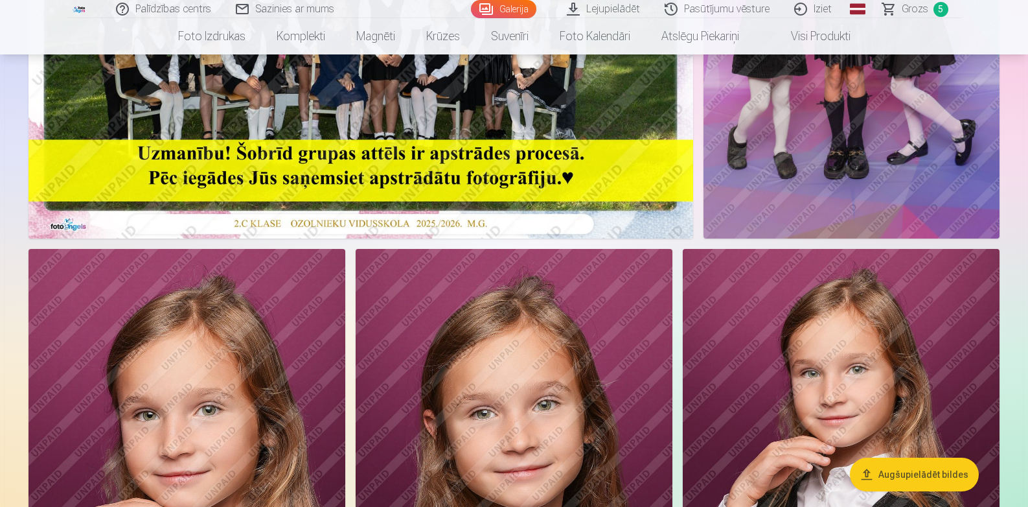
scroll to position [322, 0]
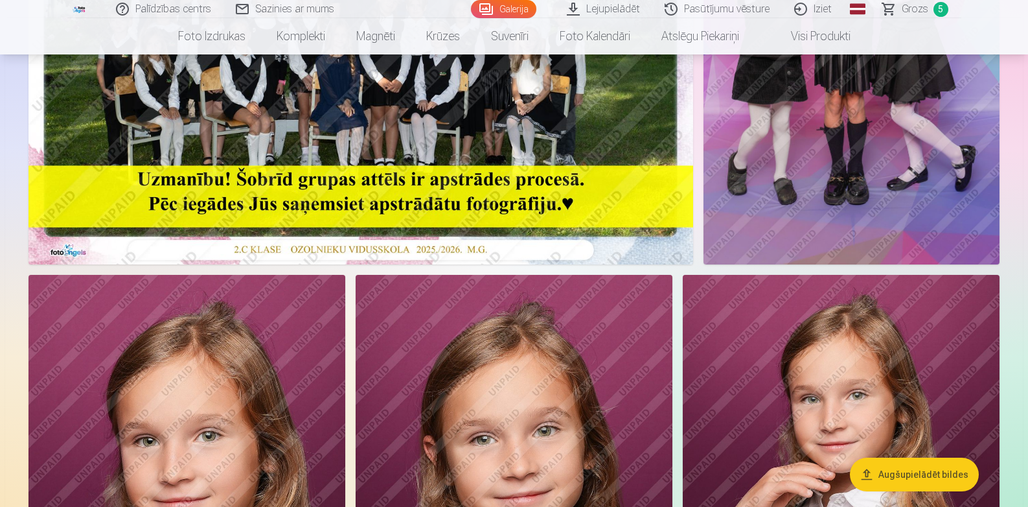
click at [910, 12] on span "Grozs" at bounding box center [915, 9] width 27 height 16
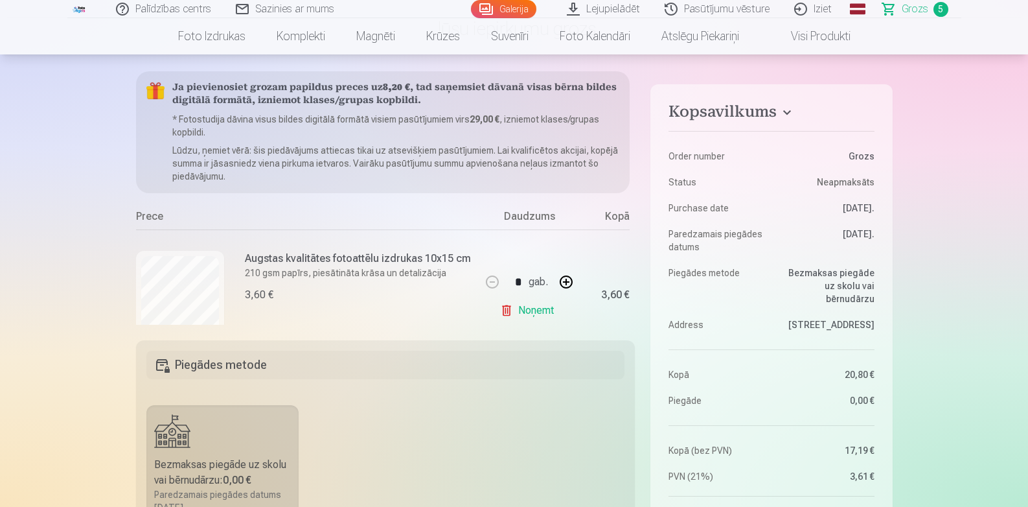
scroll to position [109, 0]
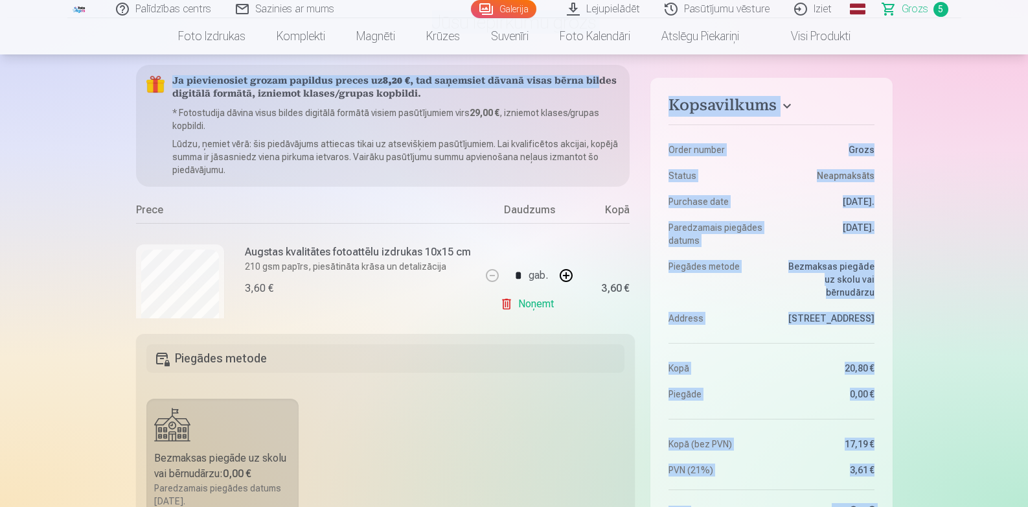
drag, startPoint x: 1013, startPoint y: 51, endPoint x: 591, endPoint y: 86, distance: 423.8
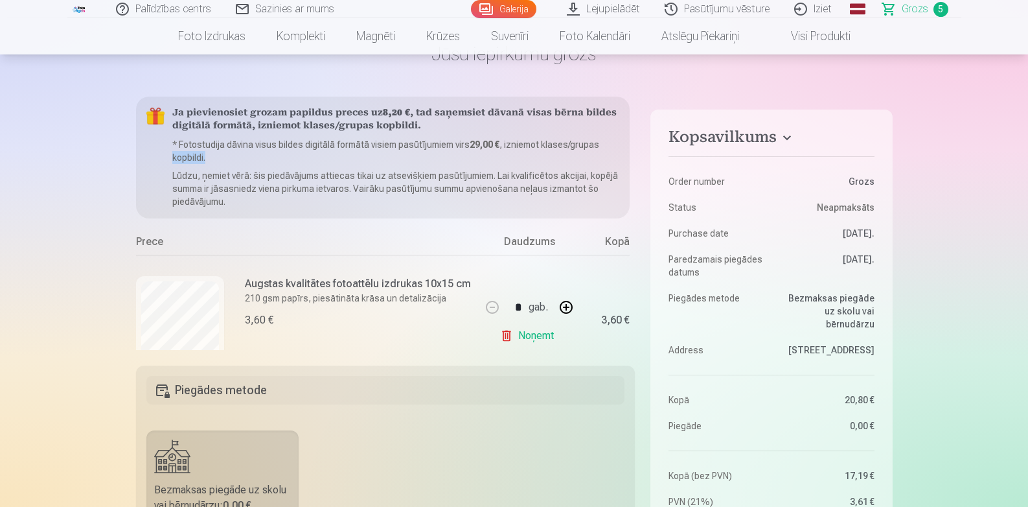
scroll to position [0, 31]
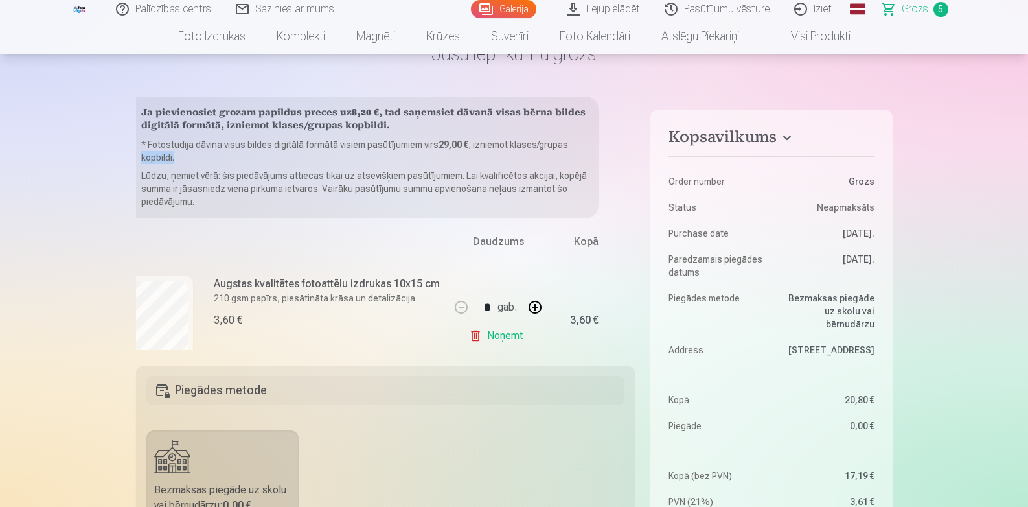
drag, startPoint x: 634, startPoint y: 138, endPoint x: 634, endPoint y: 159, distance: 21.4
click at [634, 159] on div "Ja pievienosiet grozam papildus preces uz 8,20 € , tad saņemsiet dāvanā visas b…" at bounding box center [385, 223] width 499 height 253
drag, startPoint x: 634, startPoint y: 119, endPoint x: 632, endPoint y: 133, distance: 14.5
click at [632, 133] on div "Ja pievienosiet grozam papildus preces uz 8,20 € , tad saņemsiet dāvanā visas b…" at bounding box center [385, 223] width 499 height 253
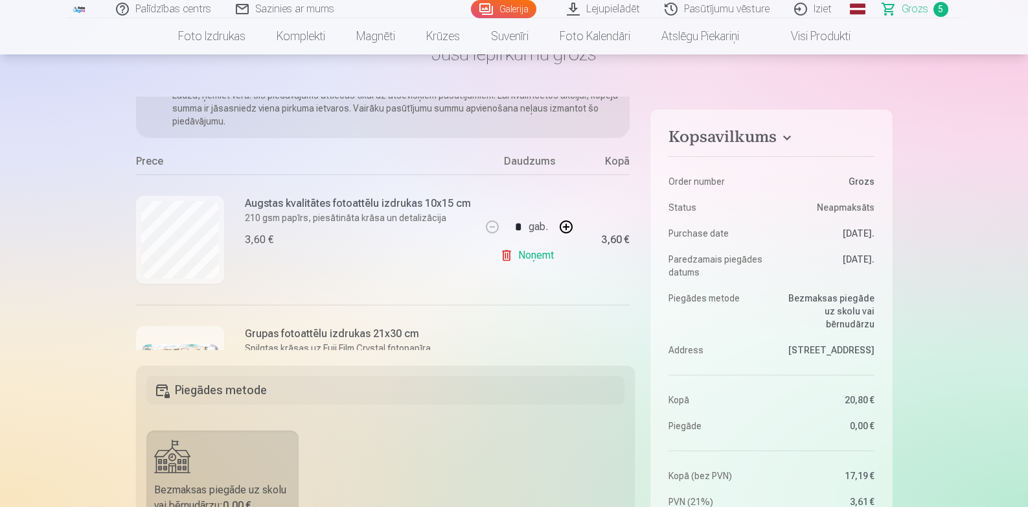
scroll to position [0, 0]
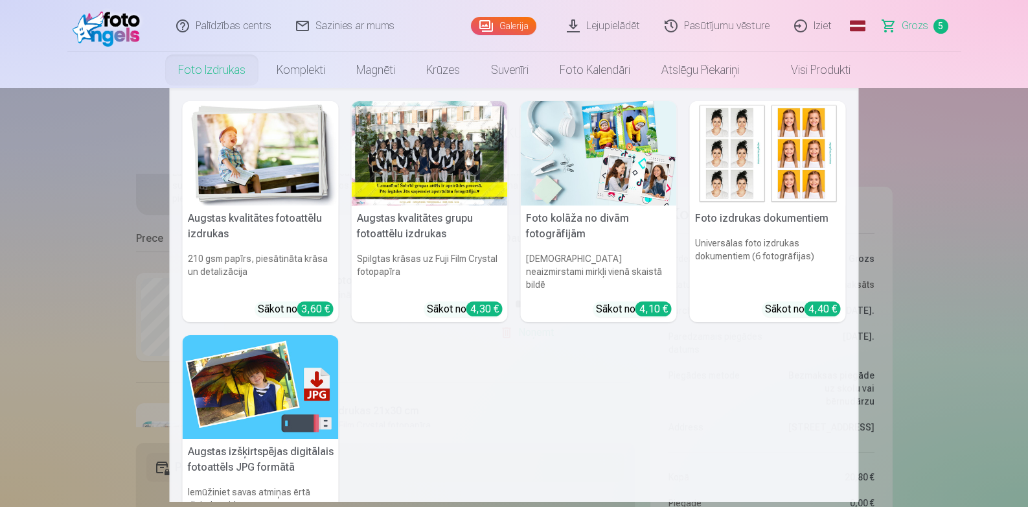
click at [207, 74] on link "Foto izdrukas" at bounding box center [212, 70] width 98 height 36
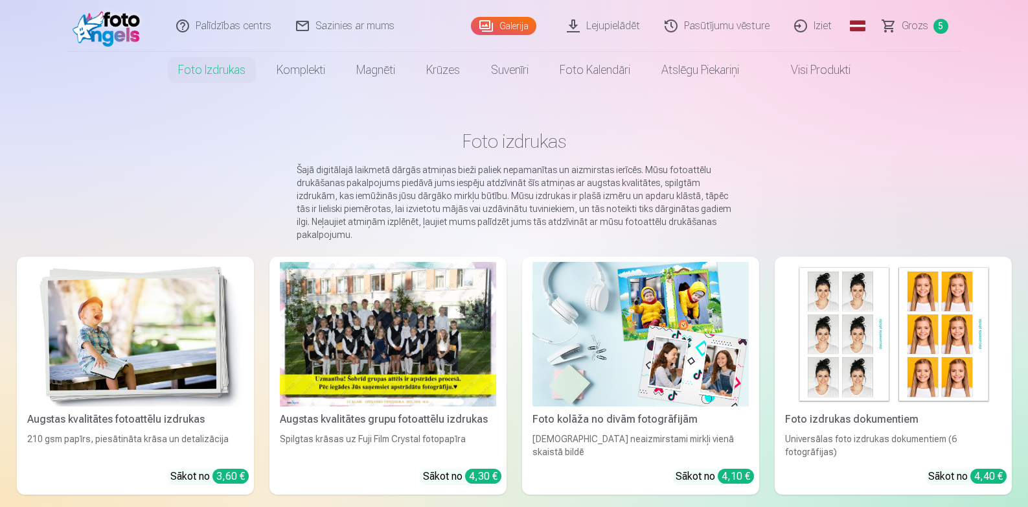
click at [470, 321] on div at bounding box center [388, 334] width 216 height 144
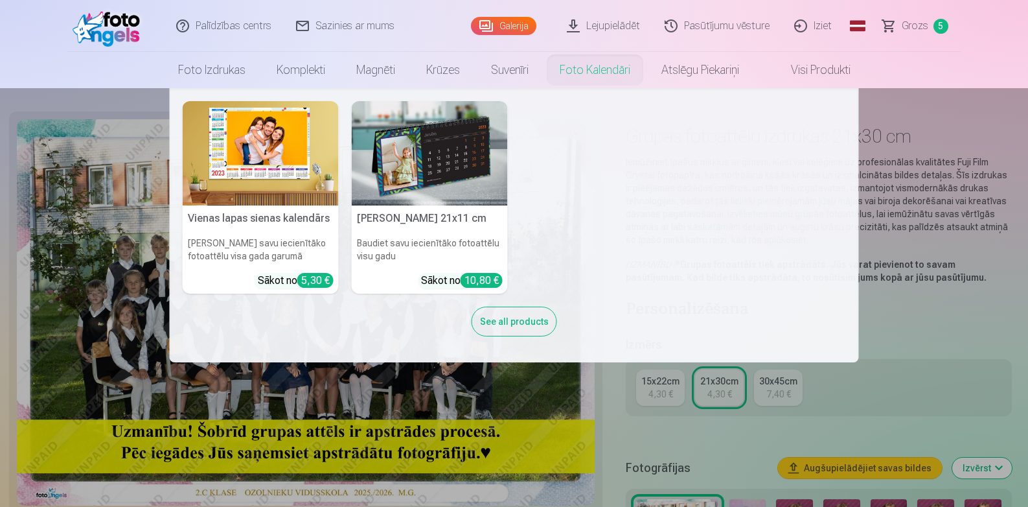
click at [597, 67] on link "Foto kalendāri" at bounding box center [595, 70] width 102 height 36
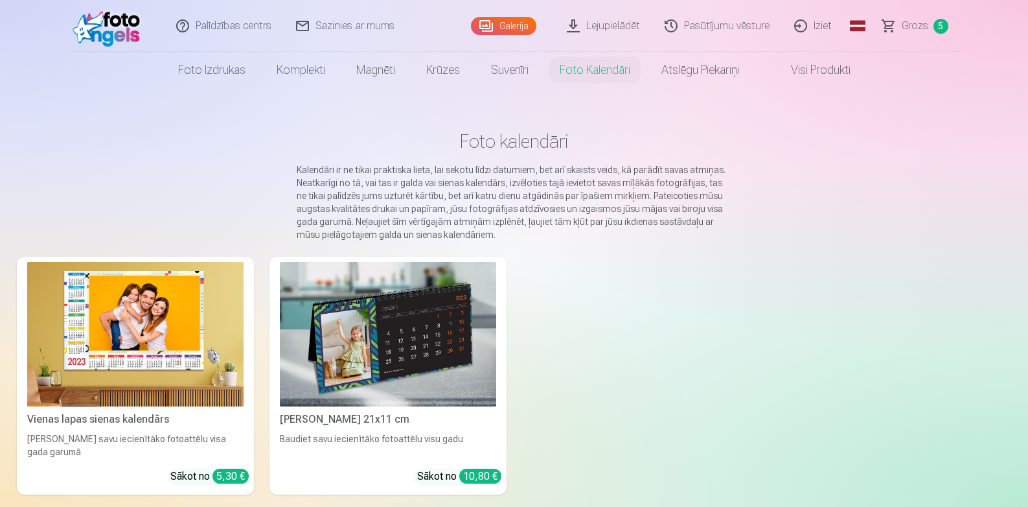
click at [397, 332] on img at bounding box center [388, 334] width 216 height 144
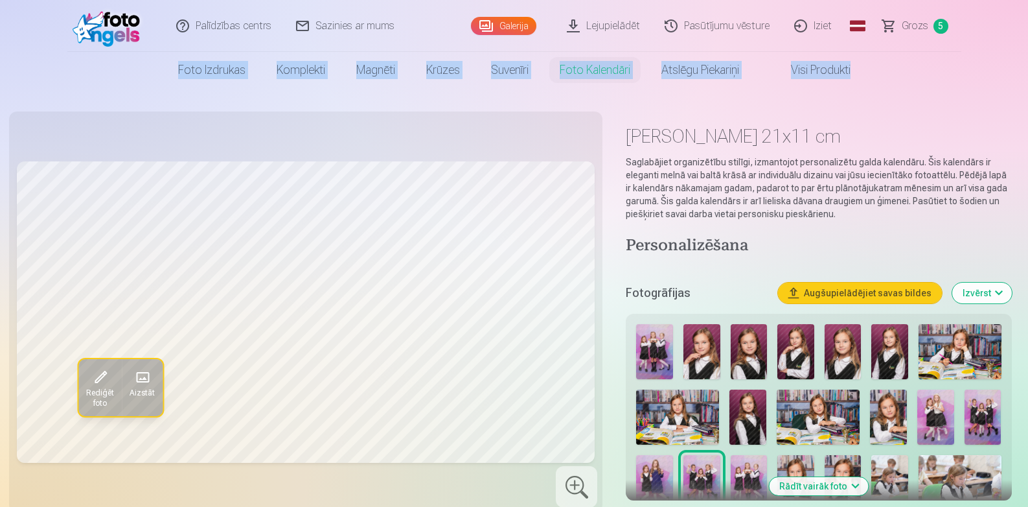
drag, startPoint x: 1027, startPoint y: 40, endPoint x: 1029, endPoint y: 66, distance: 26.6
click at [1027, 66] on html "Palīdzības centrs Sazinies ar mums Galerija Lejupielādēt Pasūtījumu vēsture Izi…" at bounding box center [514, 253] width 1028 height 507
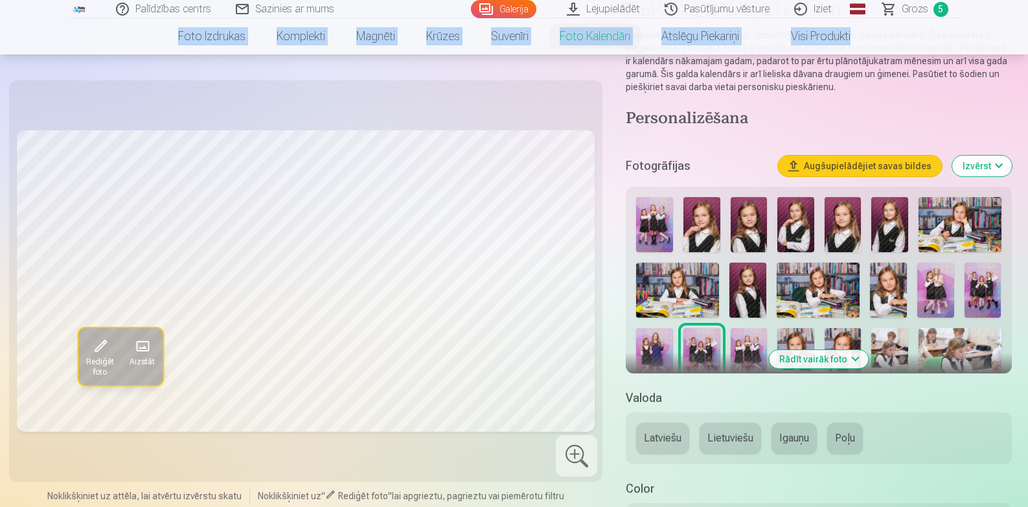
scroll to position [212, 0]
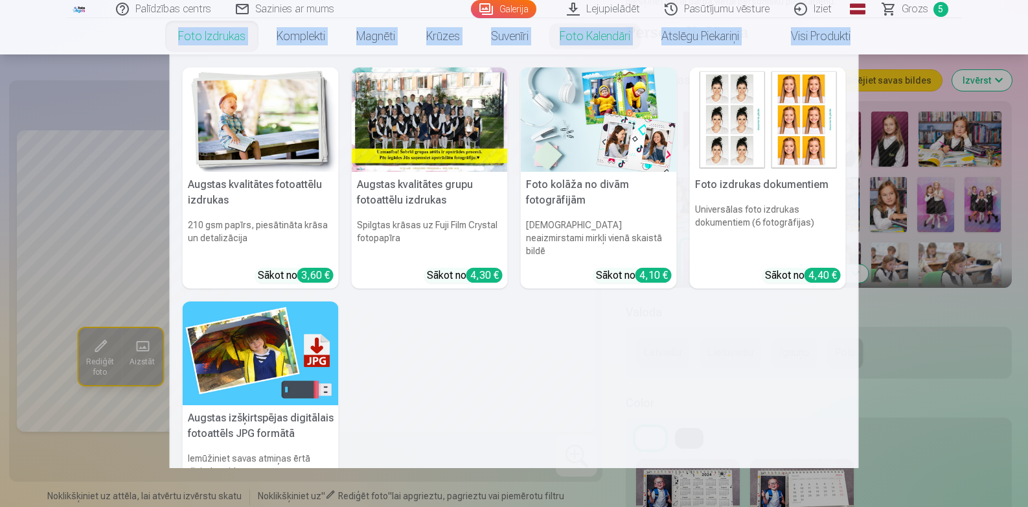
click at [221, 34] on link "Foto izdrukas" at bounding box center [212, 36] width 98 height 36
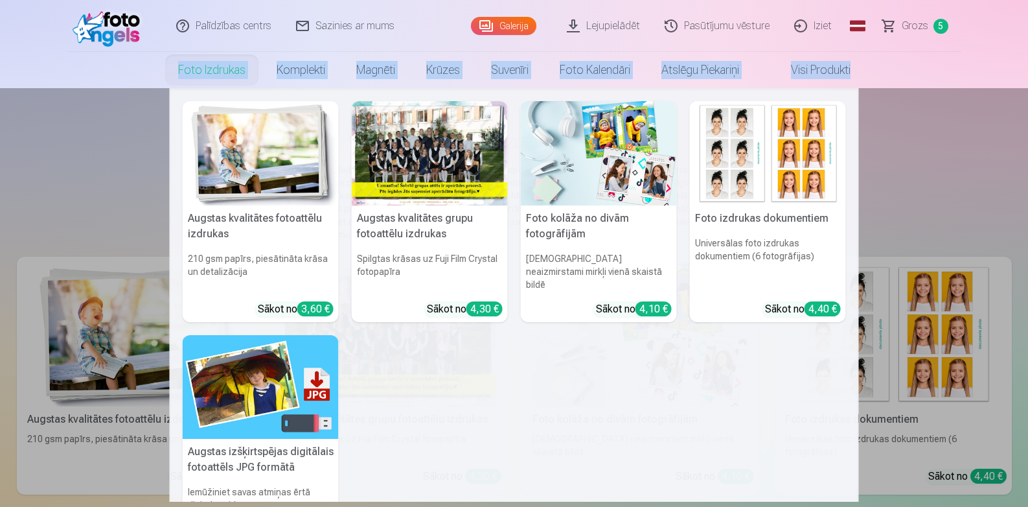
click at [201, 70] on link "Foto izdrukas" at bounding box center [212, 70] width 98 height 36
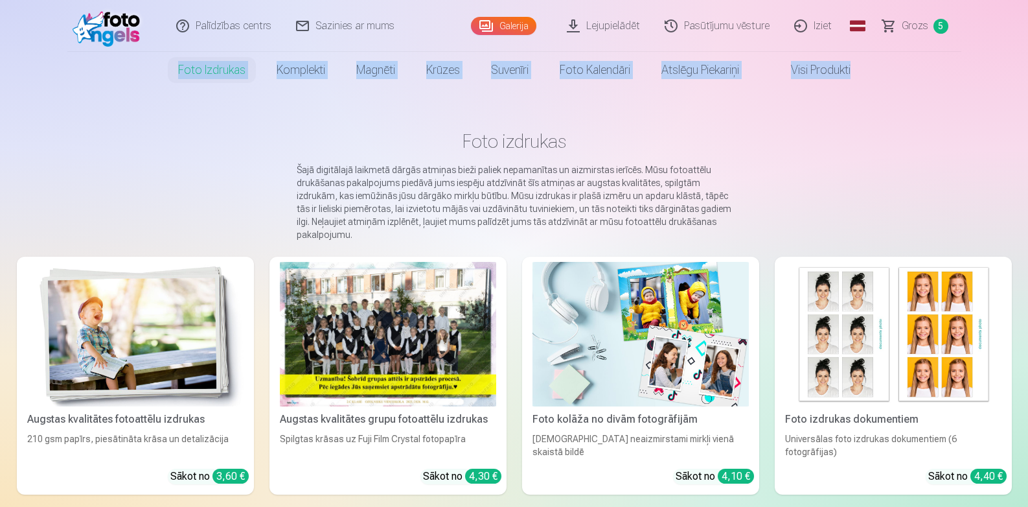
click at [641, 352] on img at bounding box center [640, 334] width 216 height 144
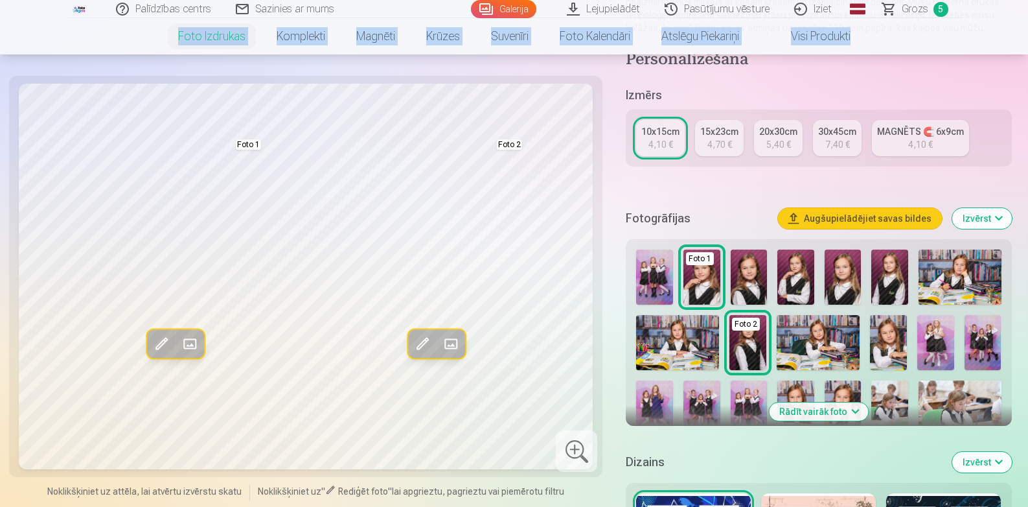
scroll to position [193, 0]
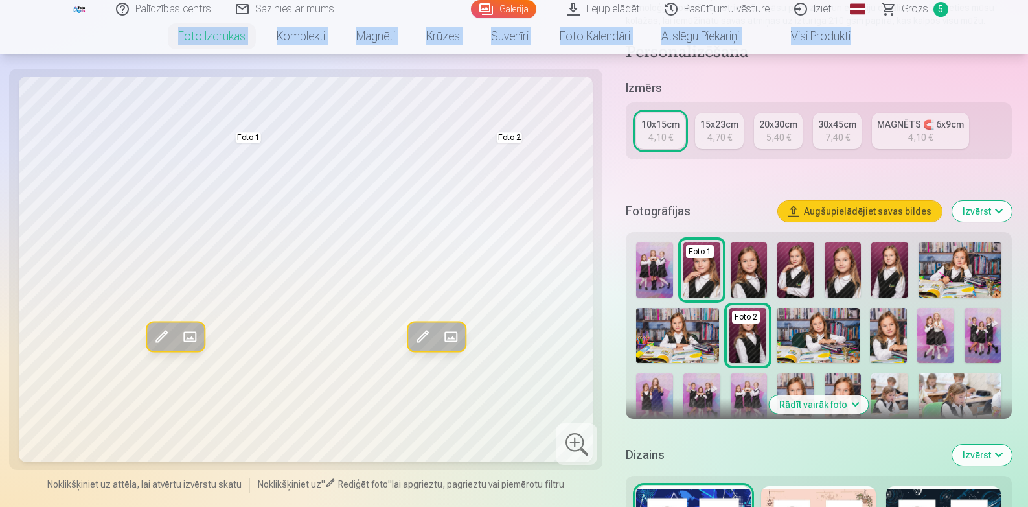
click at [747, 381] on img at bounding box center [749, 400] width 37 height 55
click at [752, 387] on img at bounding box center [749, 400] width 37 height 55
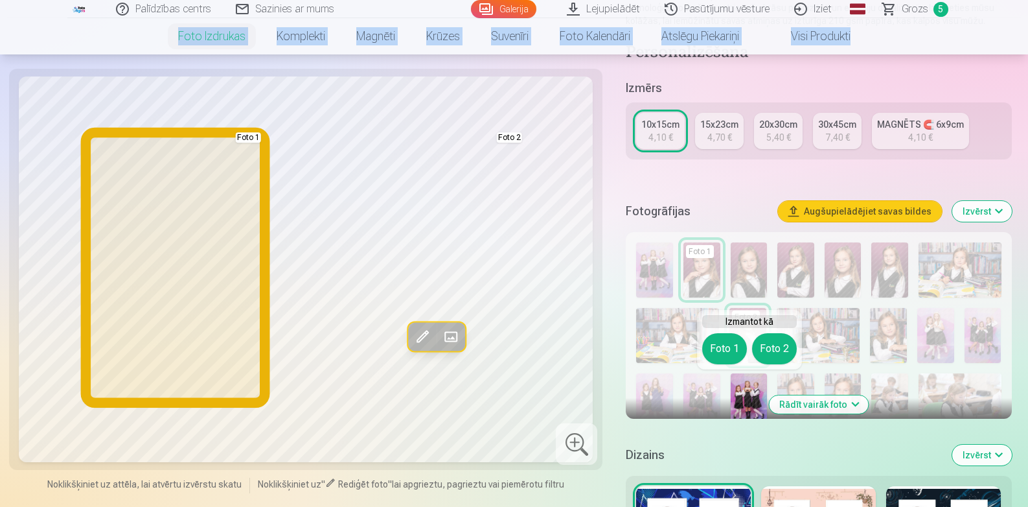
click at [729, 341] on button "Foto 1" at bounding box center [724, 348] width 45 height 31
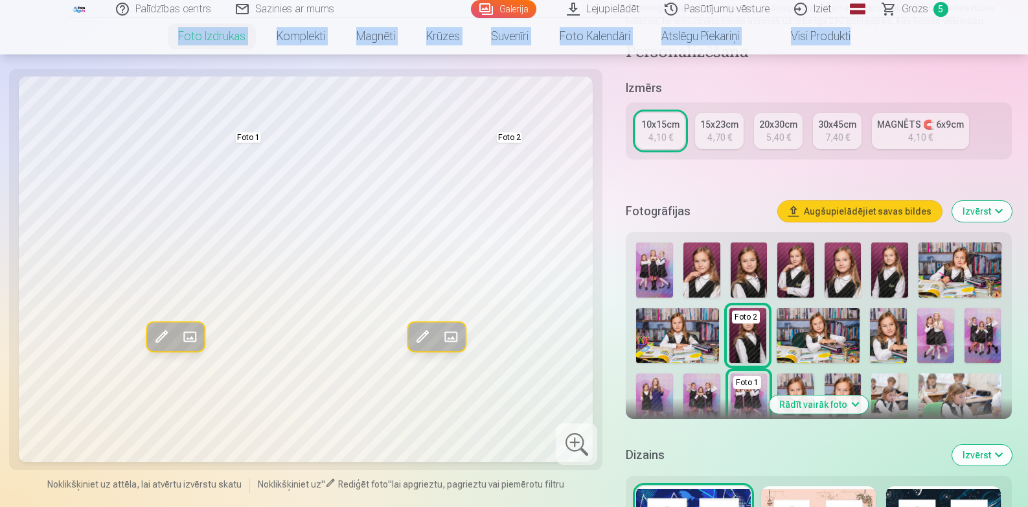
click at [700, 396] on img at bounding box center [701, 400] width 37 height 55
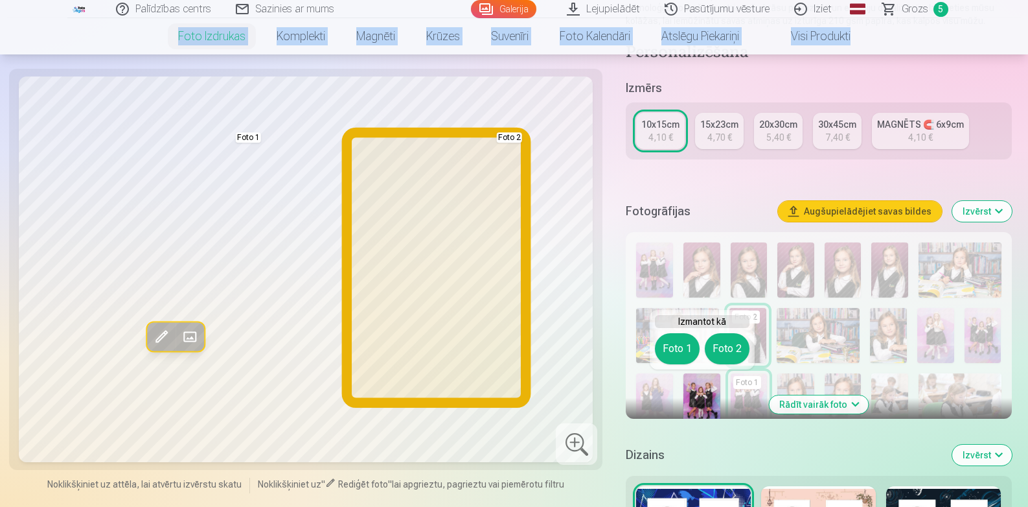
click at [730, 346] on button "Foto 2" at bounding box center [727, 348] width 45 height 31
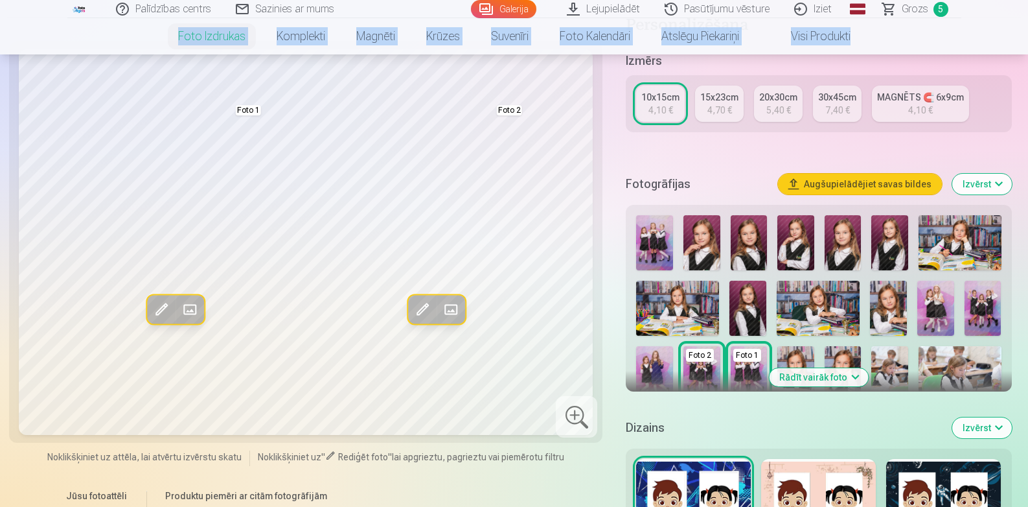
scroll to position [290, 0]
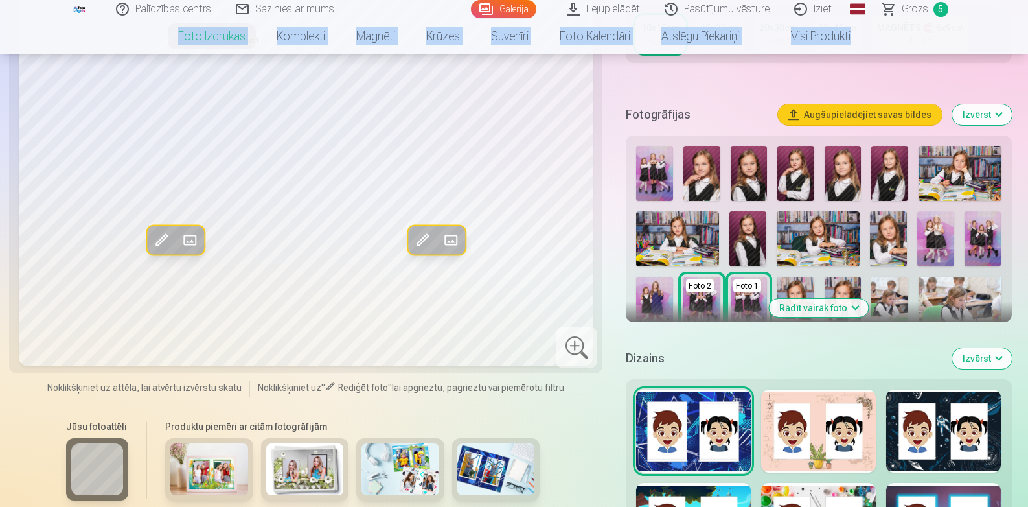
click at [937, 226] on img at bounding box center [935, 238] width 37 height 55
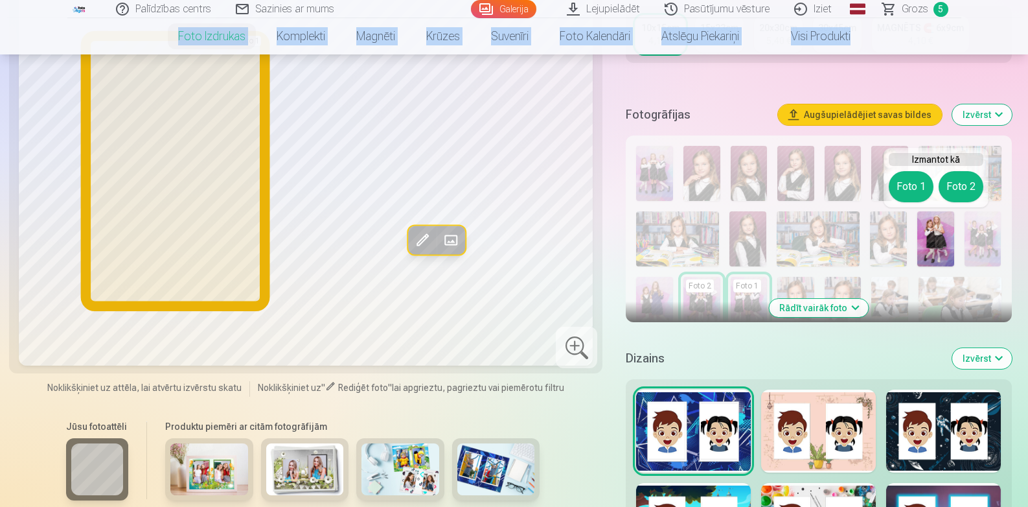
click at [922, 178] on button "Foto 1" at bounding box center [911, 186] width 45 height 31
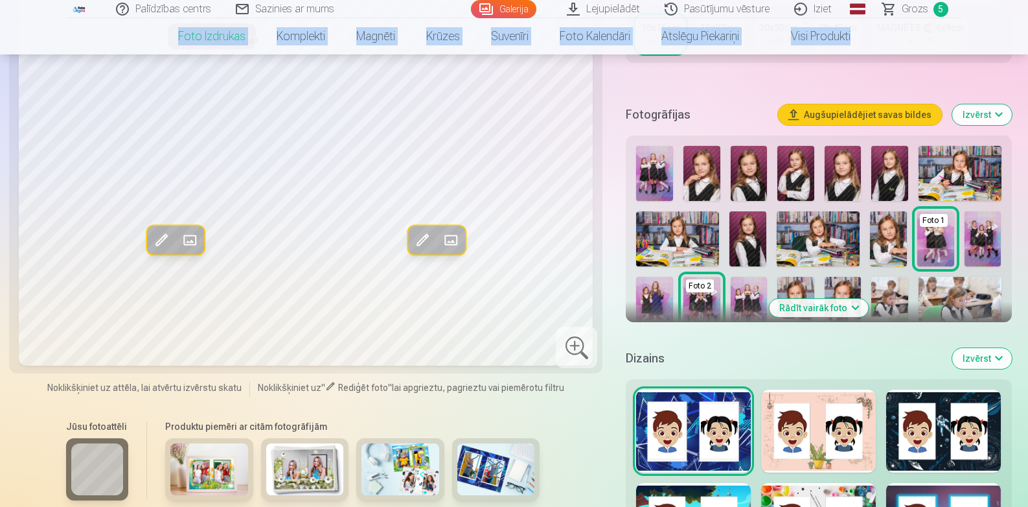
click at [987, 225] on img at bounding box center [982, 238] width 37 height 55
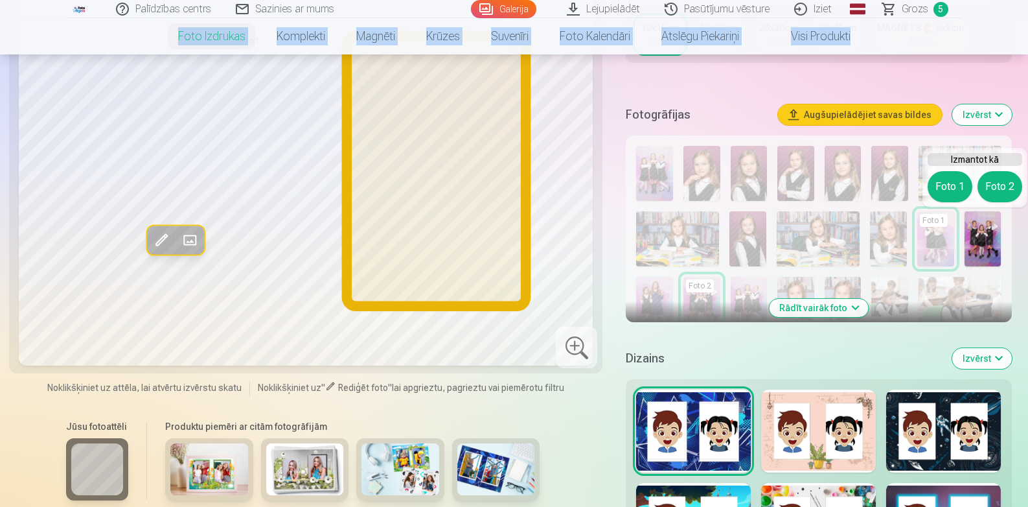
click at [1001, 186] on button "Foto 2" at bounding box center [999, 186] width 45 height 31
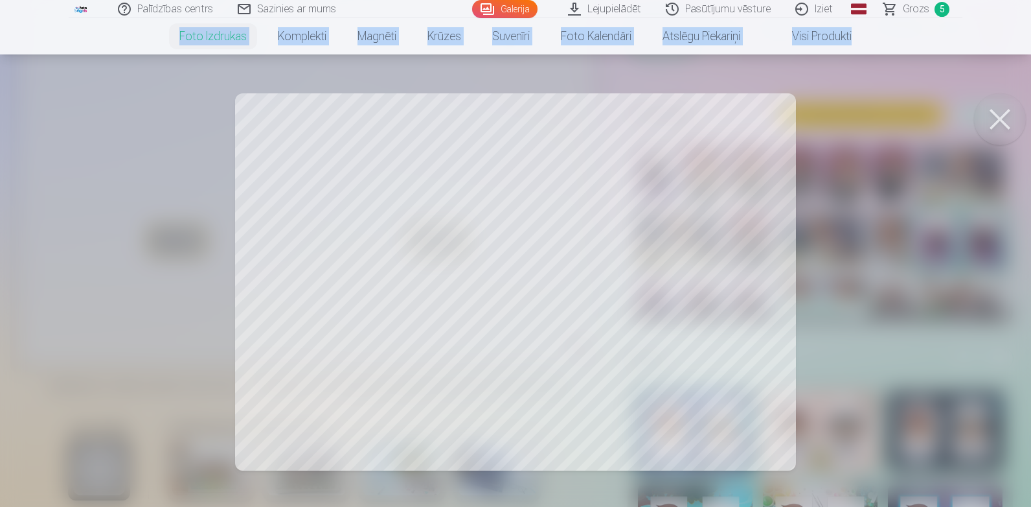
click at [997, 120] on button at bounding box center [1000, 119] width 52 height 52
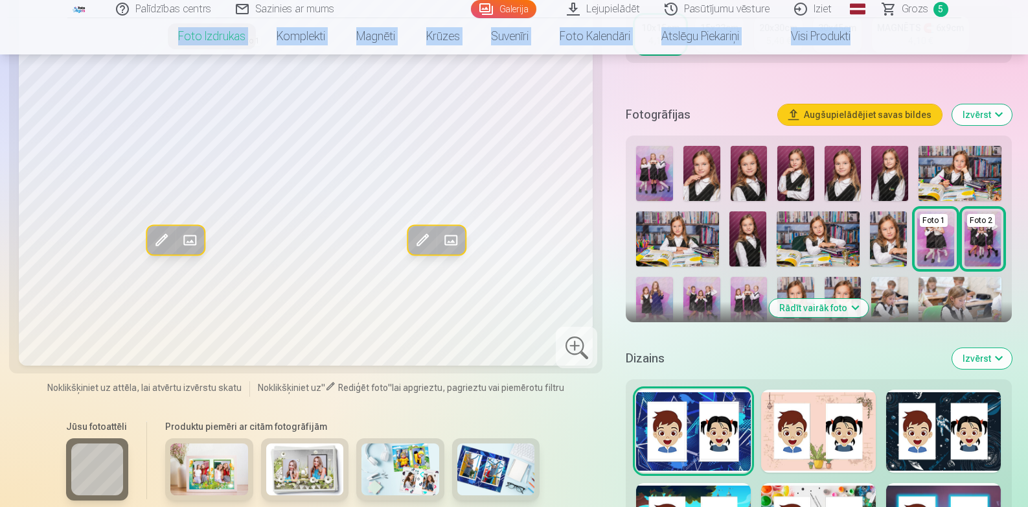
click at [707, 295] on img at bounding box center [701, 304] width 37 height 55
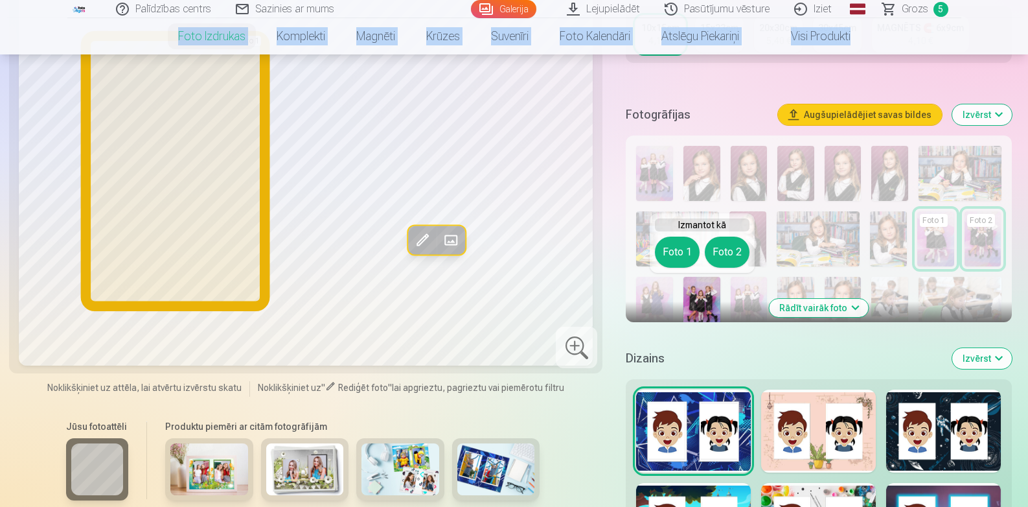
click at [674, 254] on button "Foto 1" at bounding box center [677, 251] width 45 height 31
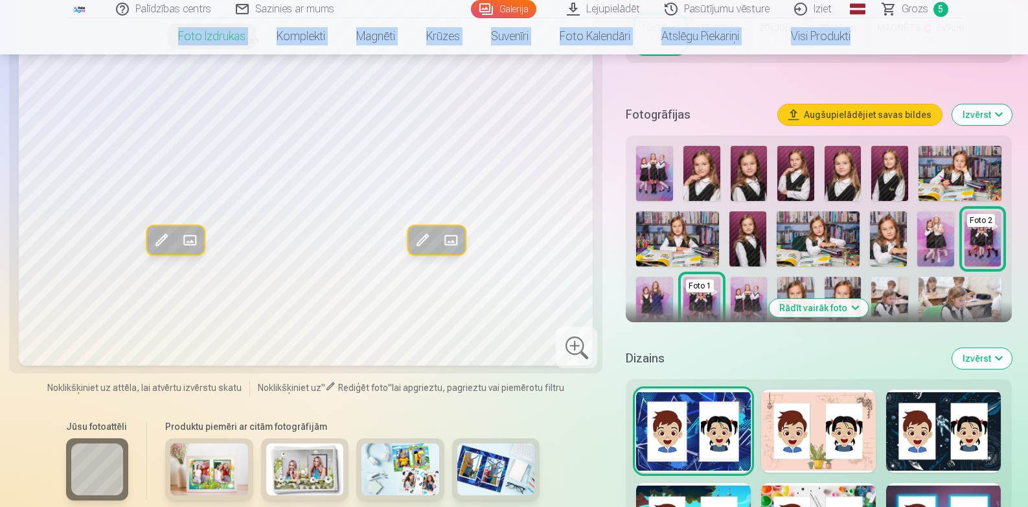
click at [747, 303] on img at bounding box center [749, 304] width 37 height 55
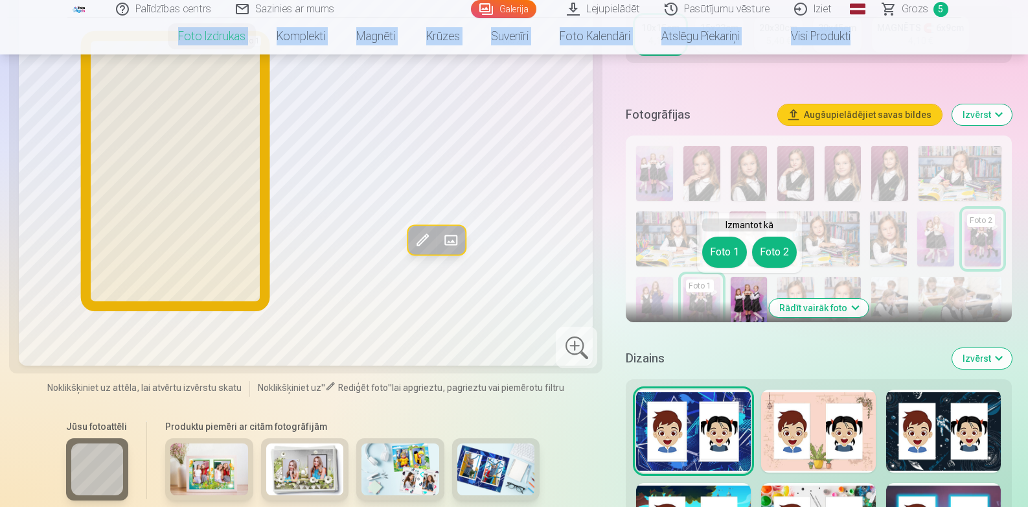
click at [727, 243] on button "Foto 1" at bounding box center [724, 251] width 45 height 31
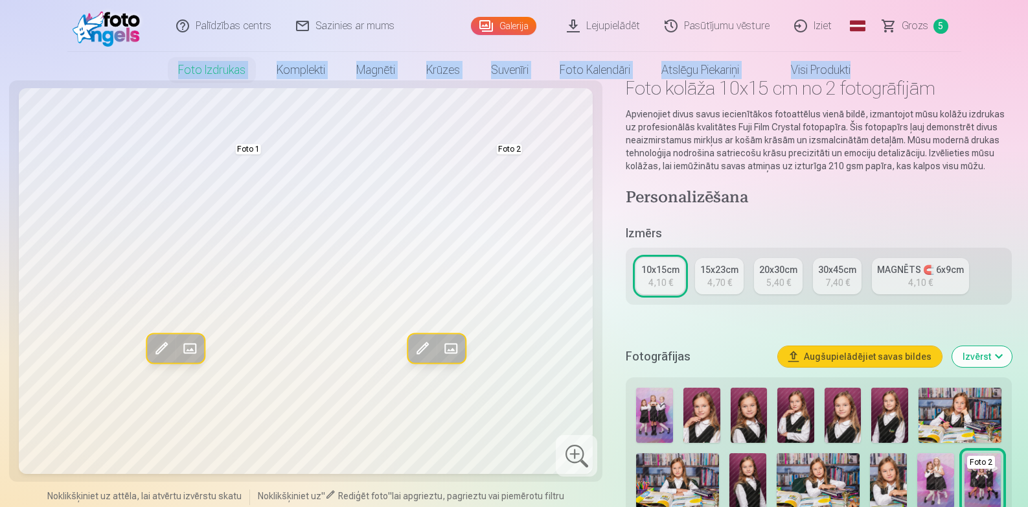
scroll to position [0, 0]
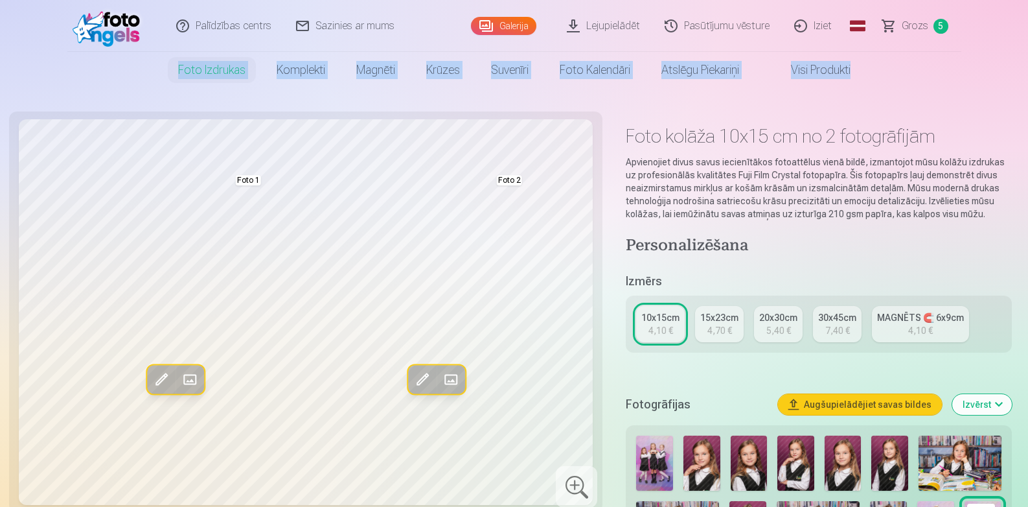
click at [953, 472] on img at bounding box center [959, 462] width 82 height 55
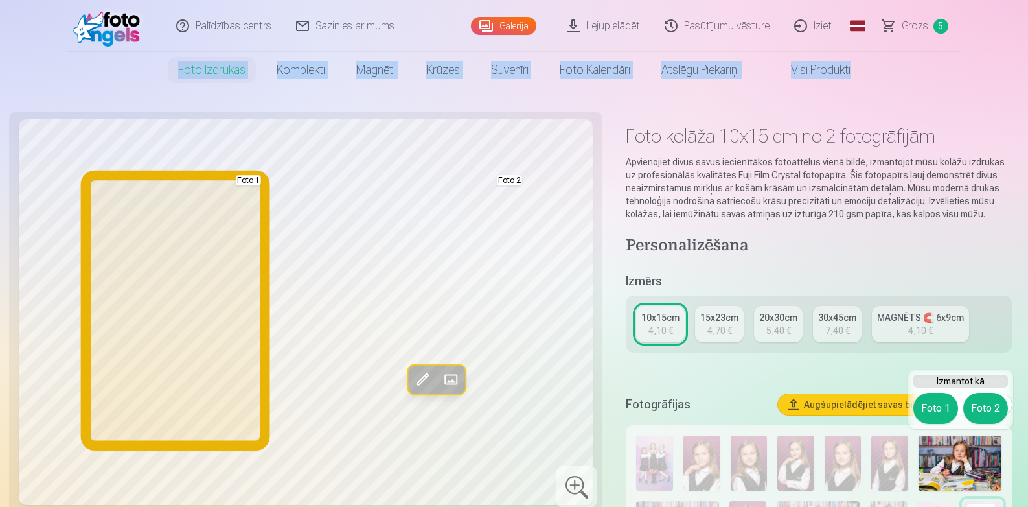
click at [944, 409] on button "Foto 1" at bounding box center [935, 408] width 45 height 31
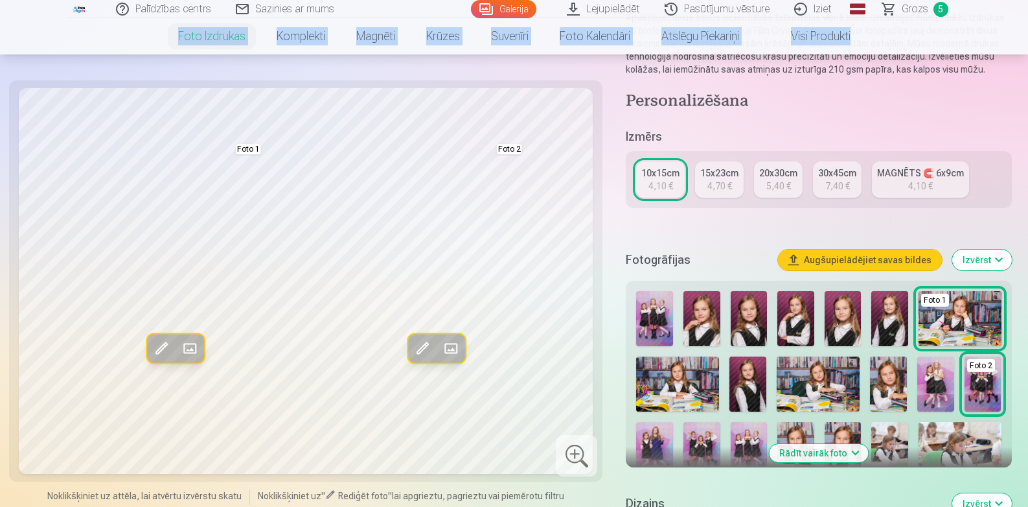
scroll to position [159, 0]
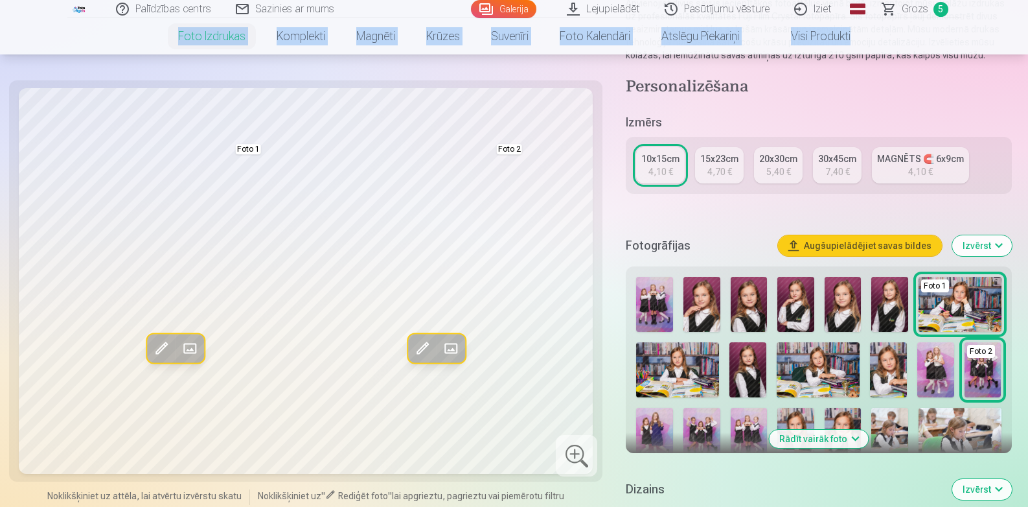
click at [891, 361] on img at bounding box center [888, 369] width 37 height 55
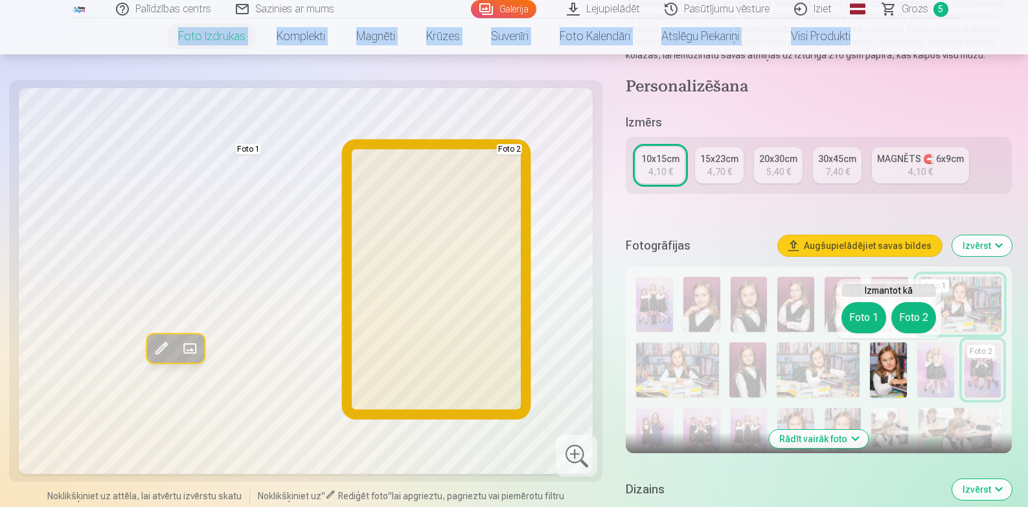
click at [917, 323] on button "Foto 2" at bounding box center [913, 317] width 45 height 31
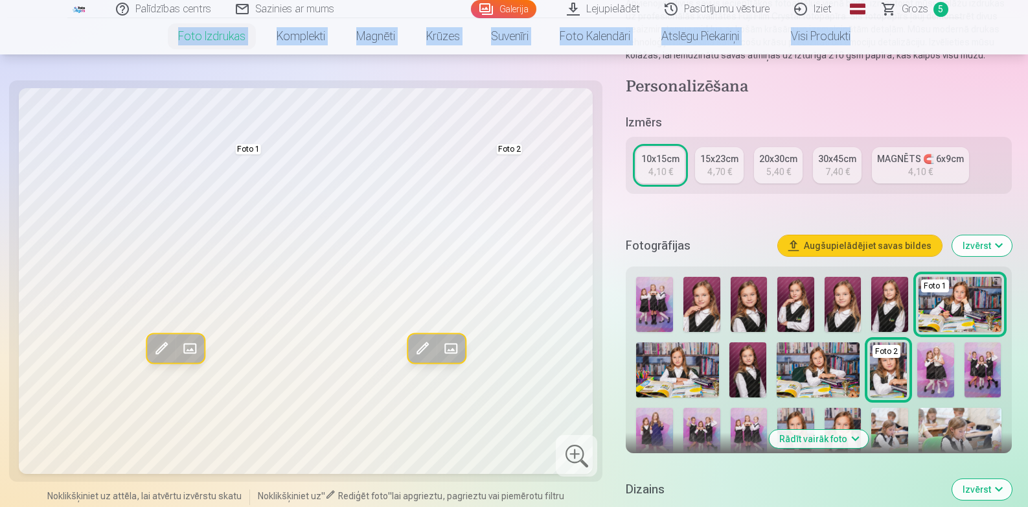
click at [781, 166] on div "5,40 €" at bounding box center [778, 171] width 25 height 13
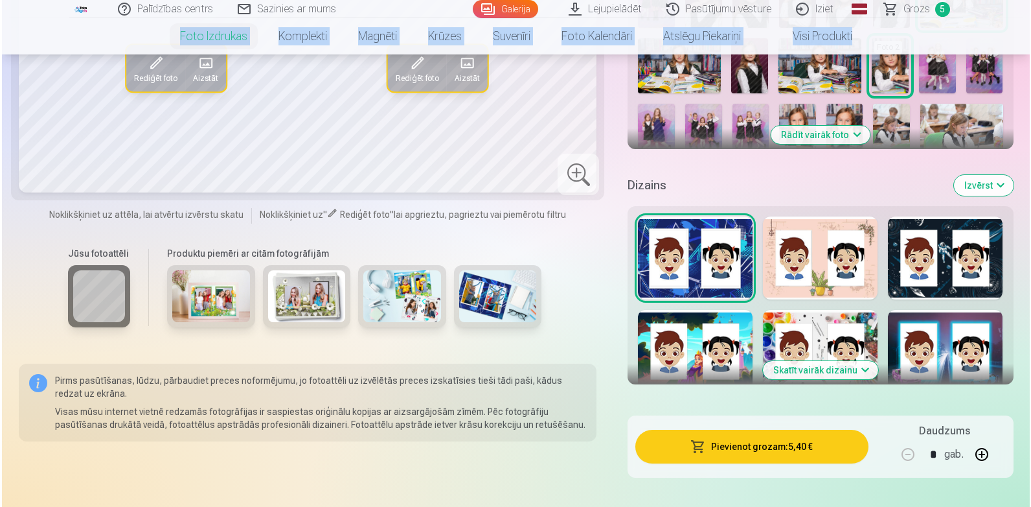
scroll to position [455, 0]
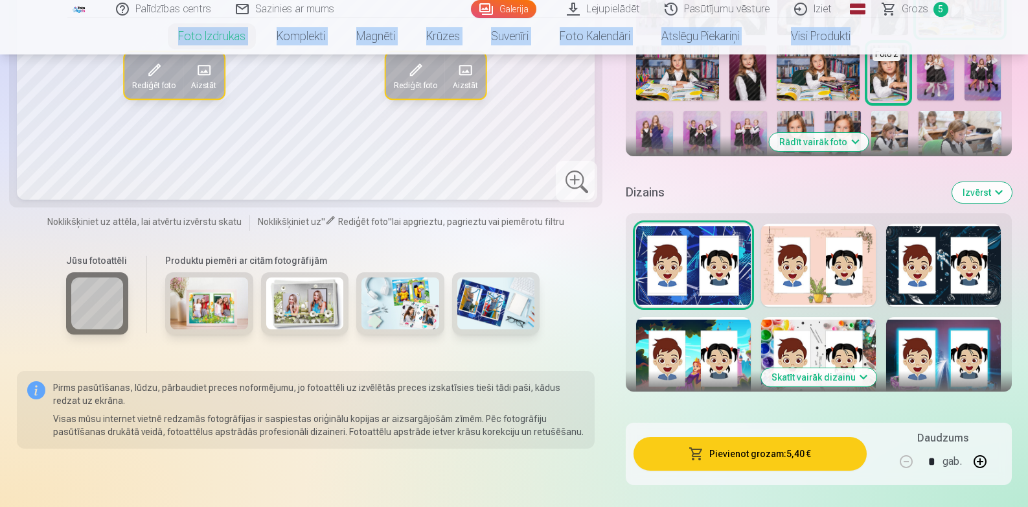
click at [751, 450] on button "Pievienot grozam : 5,40 €" at bounding box center [749, 454] width 233 height 34
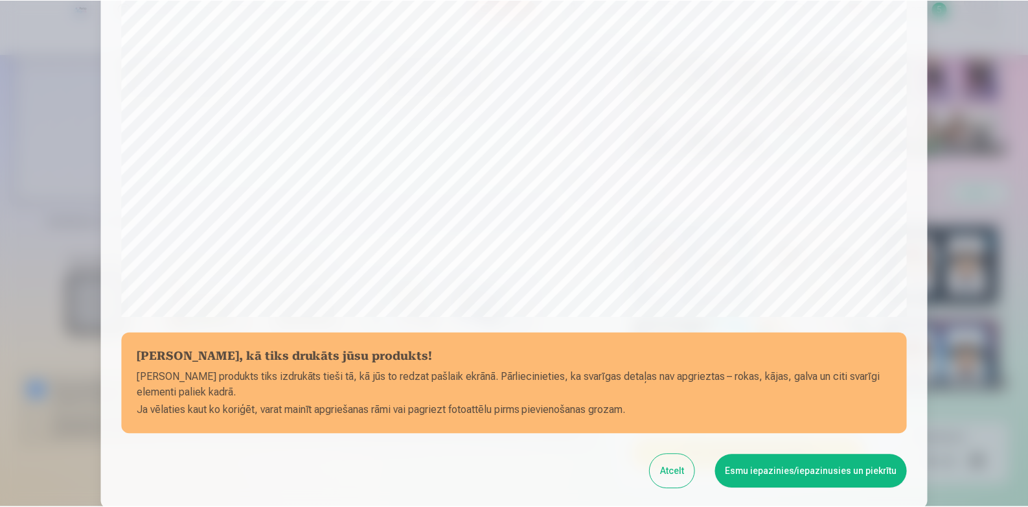
scroll to position [426, 0]
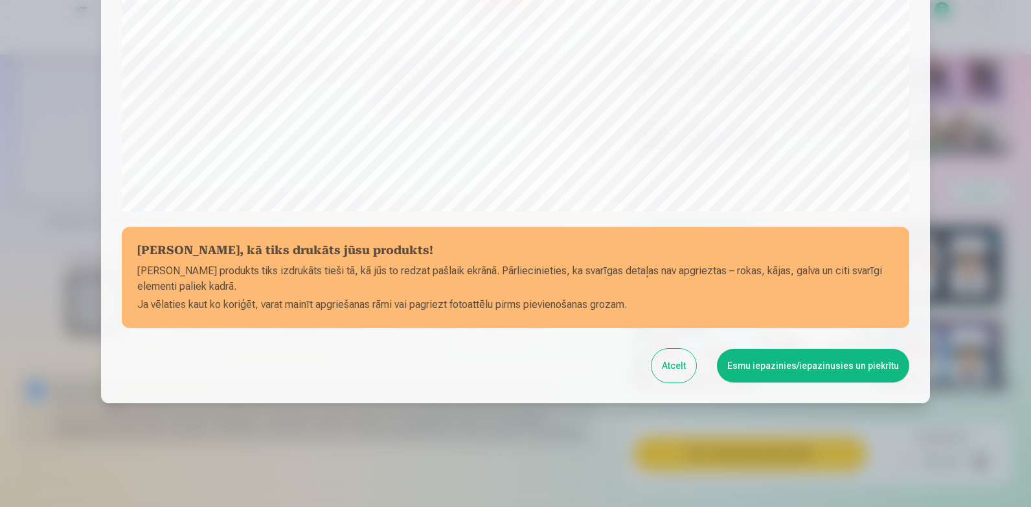
click at [864, 364] on button "Esmu iepazinies/iepazinusies un piekrītu" at bounding box center [813, 365] width 192 height 34
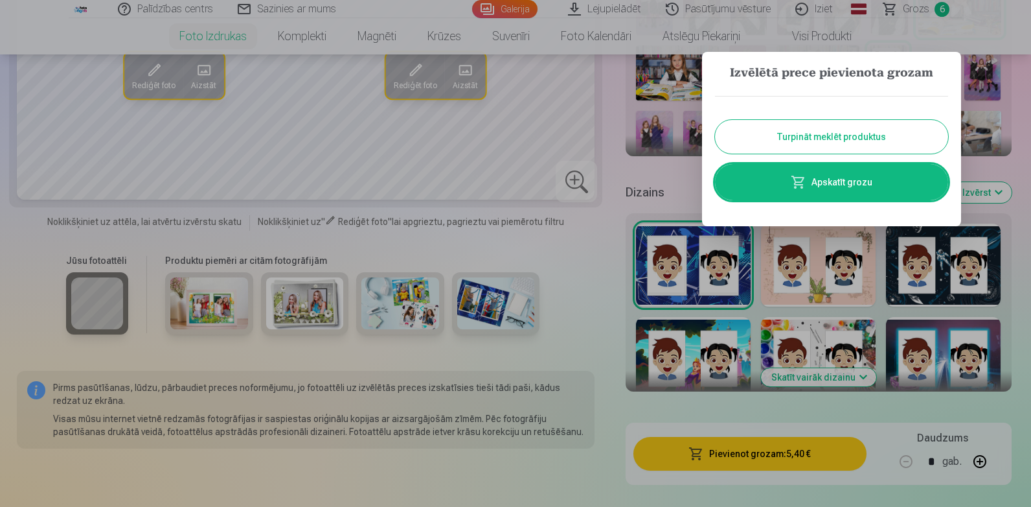
click at [915, 12] on div at bounding box center [515, 253] width 1031 height 507
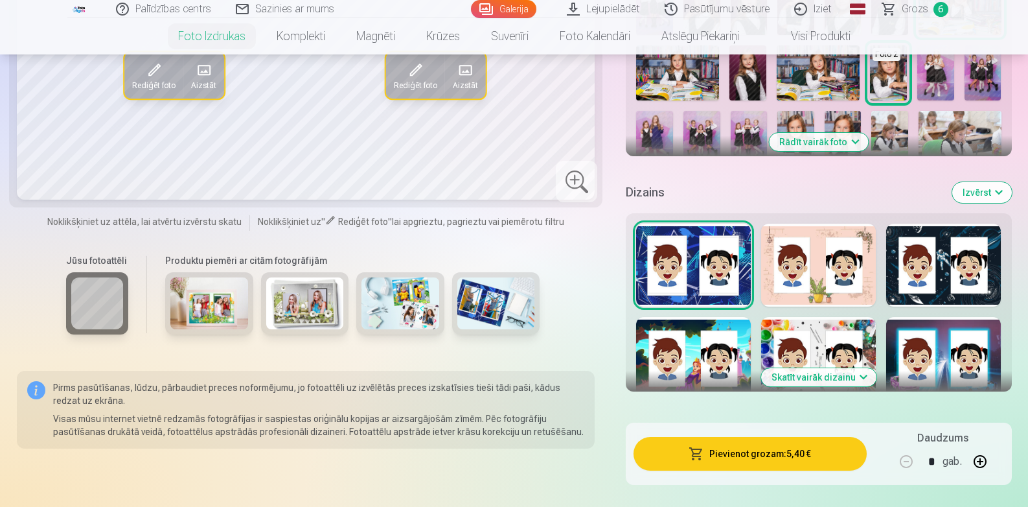
click at [922, 8] on span "Grozs" at bounding box center [915, 9] width 27 height 16
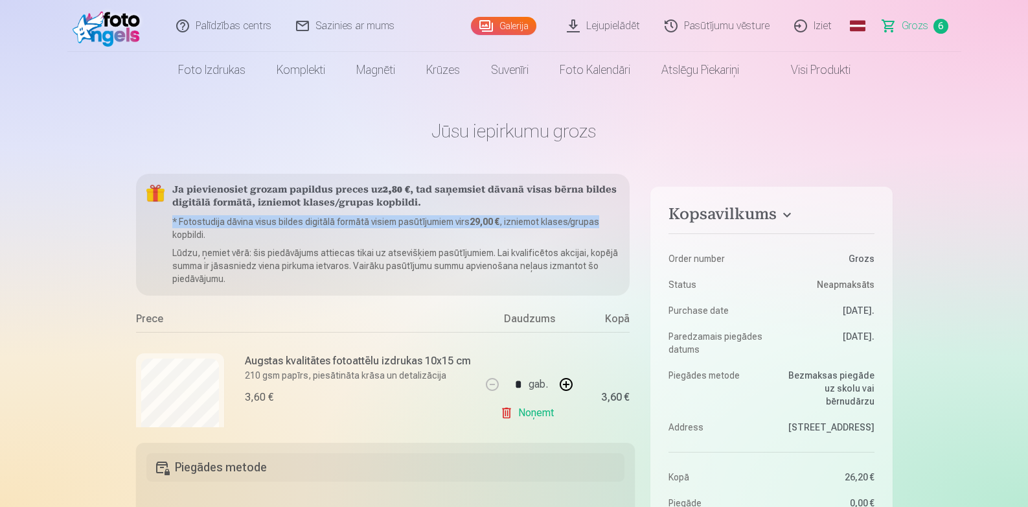
scroll to position [0, 31]
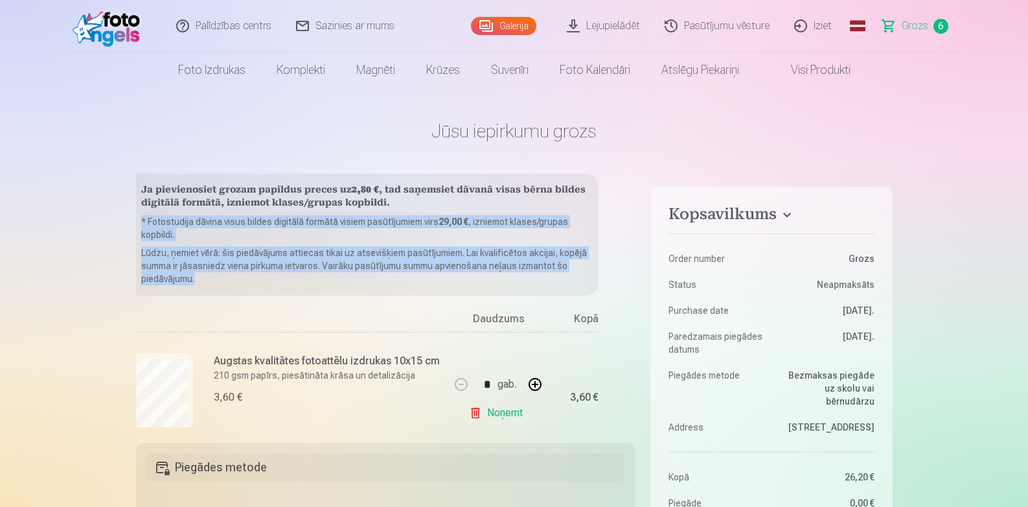
drag, startPoint x: 634, startPoint y: 202, endPoint x: 633, endPoint y: 273, distance: 71.3
click at [633, 273] on div "Ja pievienosiet grozam papildus preces uz 2,80 € , tad saņemsiet dāvanā visas b…" at bounding box center [385, 300] width 499 height 253
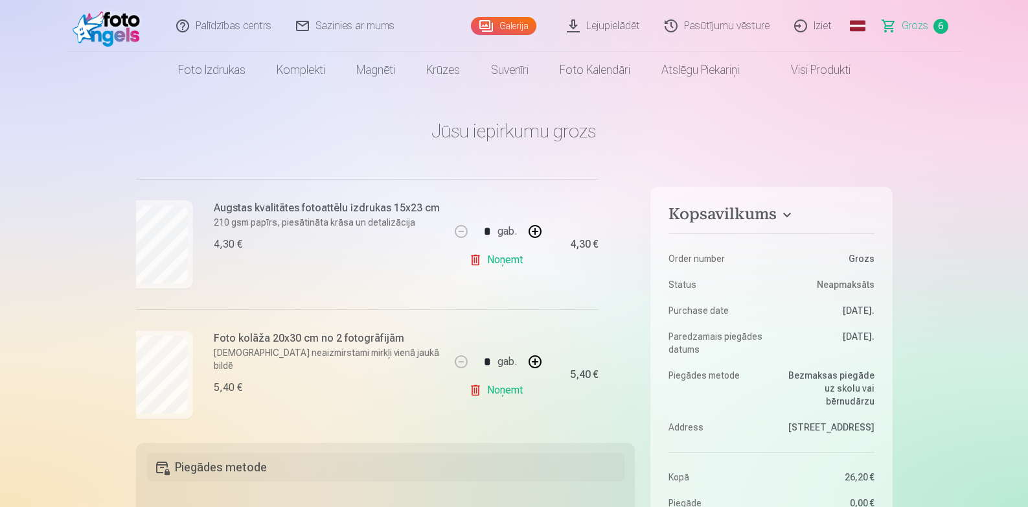
scroll to position [689, 31]
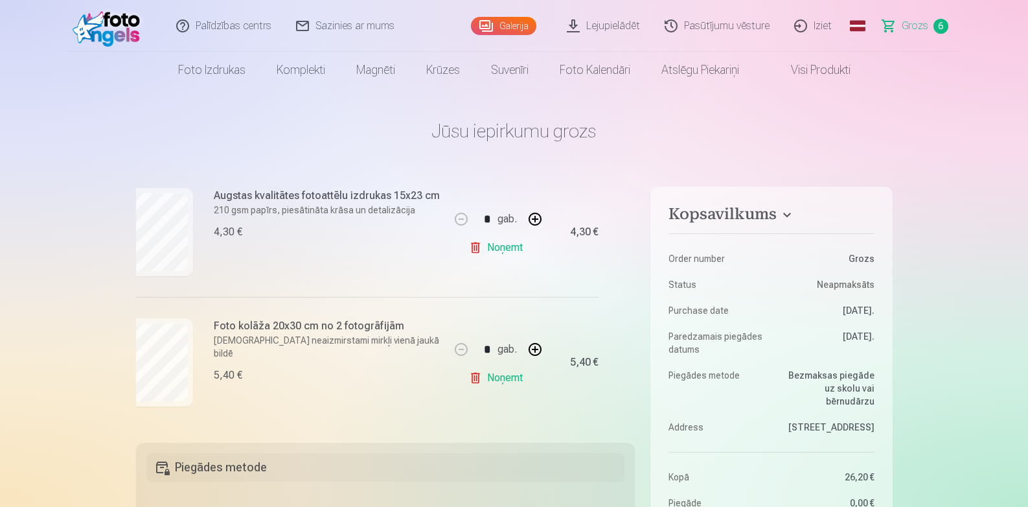
click at [507, 378] on link "Noņemt" at bounding box center [498, 378] width 59 height 26
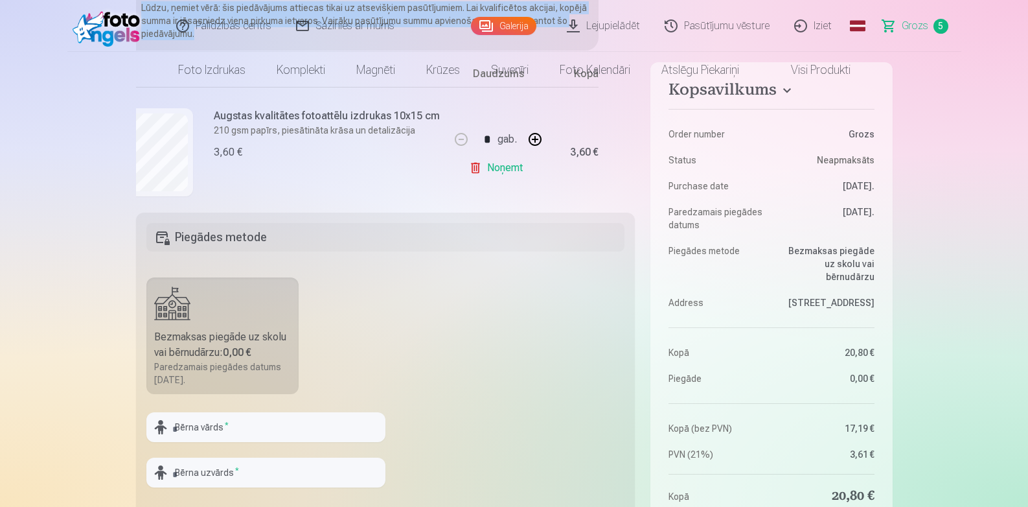
scroll to position [0, 0]
